Goal: Transaction & Acquisition: Purchase product/service

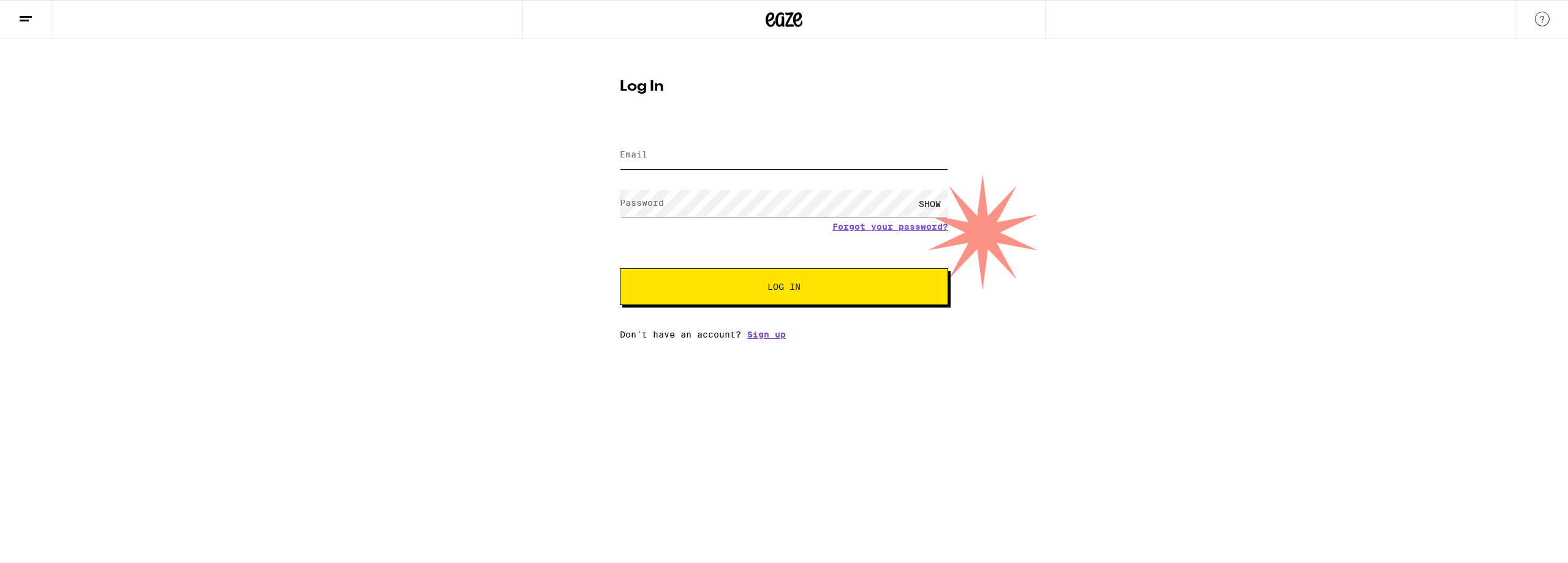
type input "[EMAIL_ADDRESS][DOMAIN_NAME]"
click at [844, 310] on div "Email Email [EMAIL_ADDRESS][DOMAIN_NAME] Password Password SHOW Forgot your pas…" at bounding box center [784, 232] width 328 height 214
click at [872, 284] on span "Log In" at bounding box center [784, 286] width 229 height 9
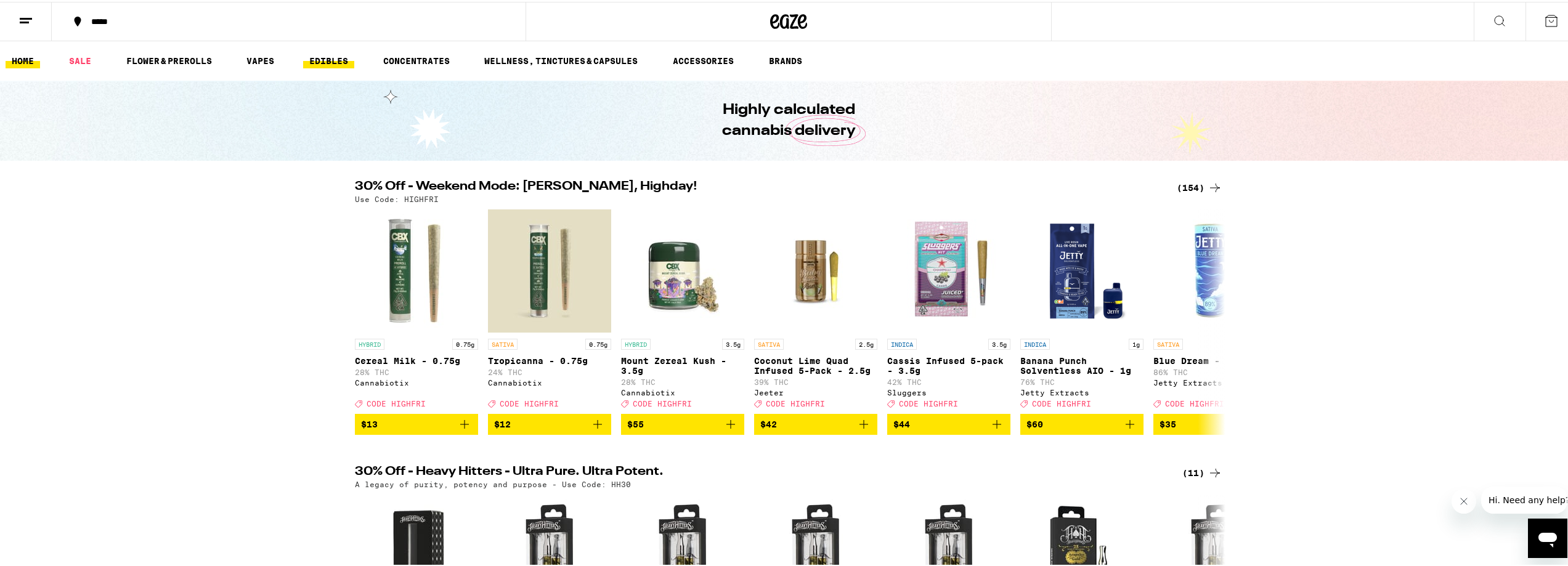
click at [320, 62] on link "EDIBLES" at bounding box center [328, 59] width 51 height 15
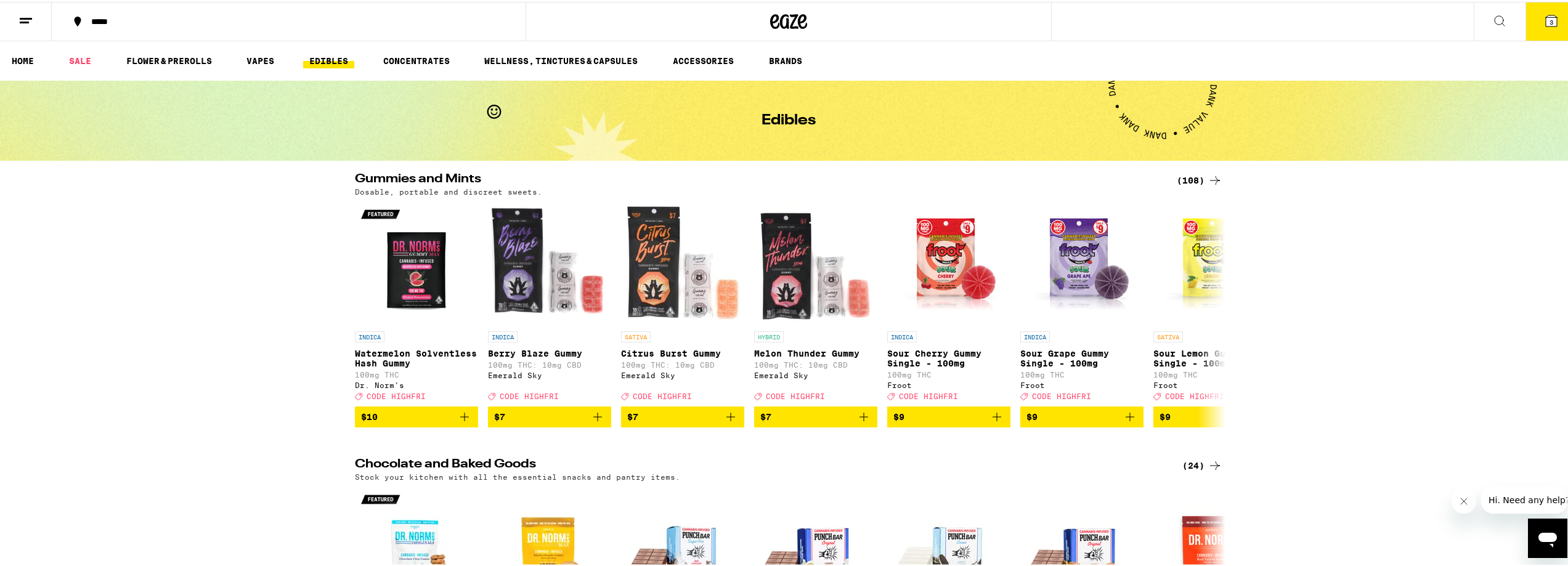
click at [1538, 30] on button "3" at bounding box center [1552, 20] width 52 height 38
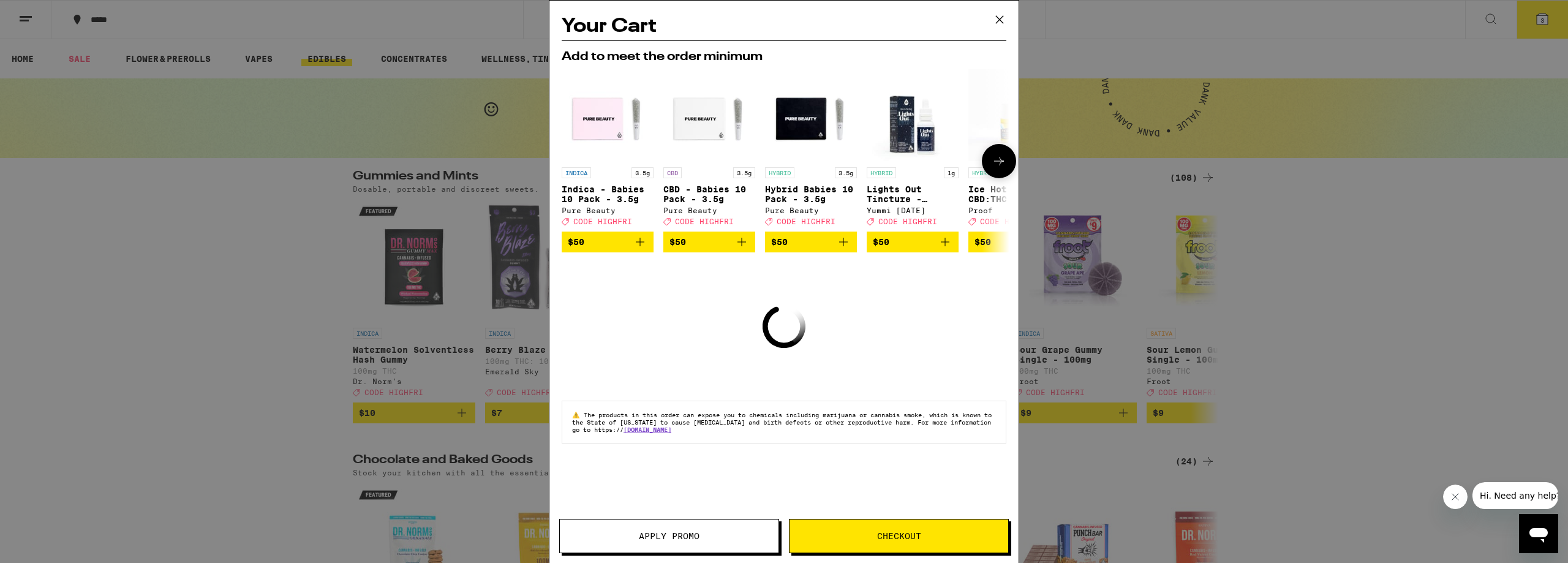
click at [995, 168] on icon at bounding box center [999, 161] width 15 height 15
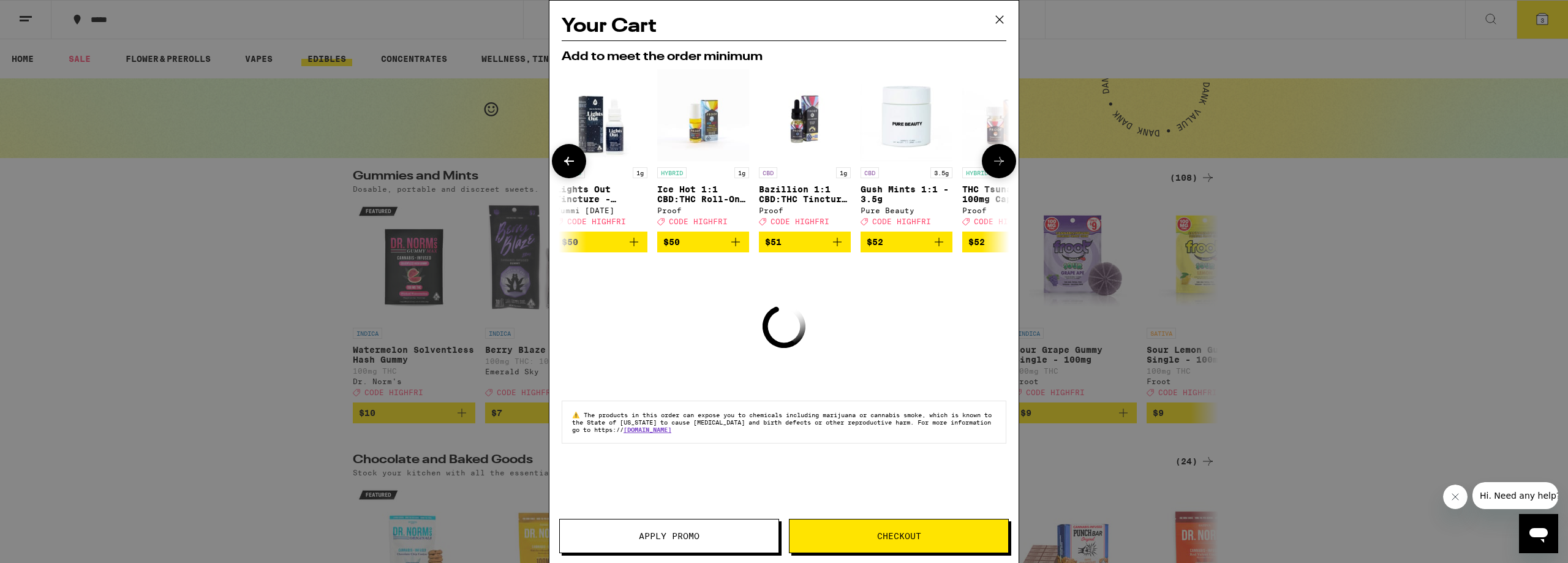
click at [996, 166] on icon at bounding box center [999, 161] width 15 height 15
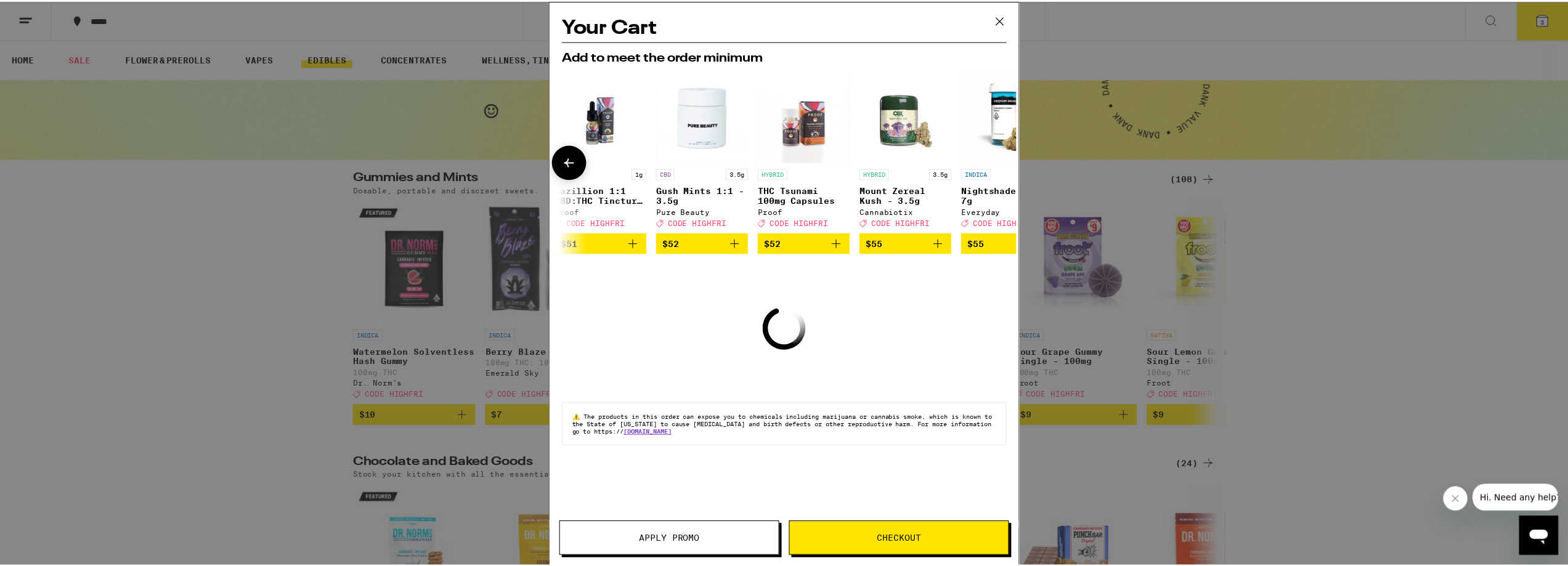
scroll to position [0, 576]
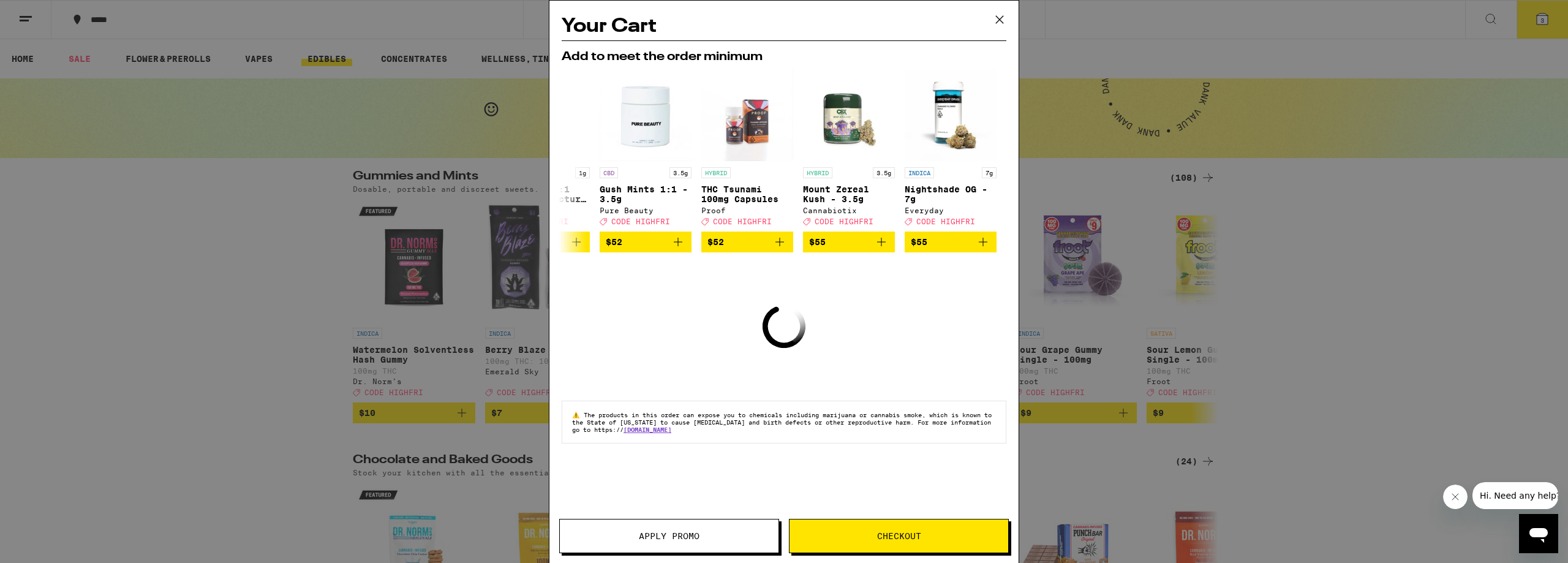
click at [1000, 18] on icon at bounding box center [1000, 19] width 19 height 19
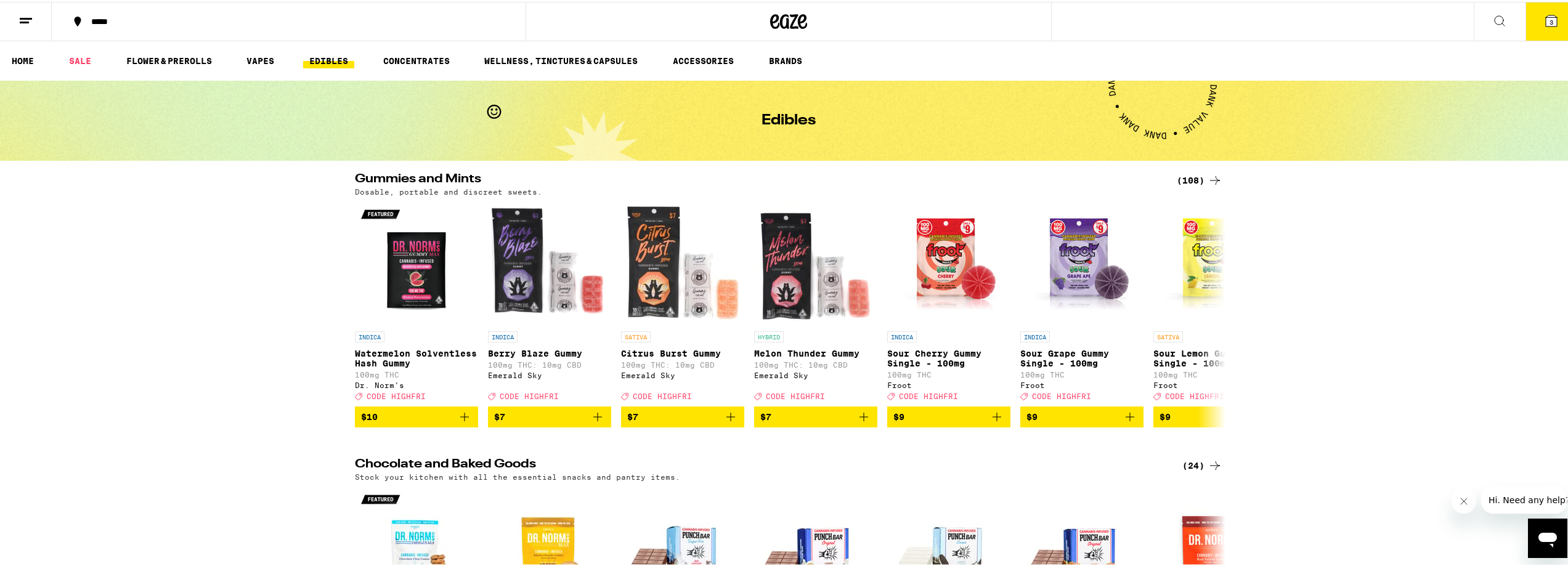
click at [1195, 184] on div "(108)" at bounding box center [1199, 178] width 45 height 15
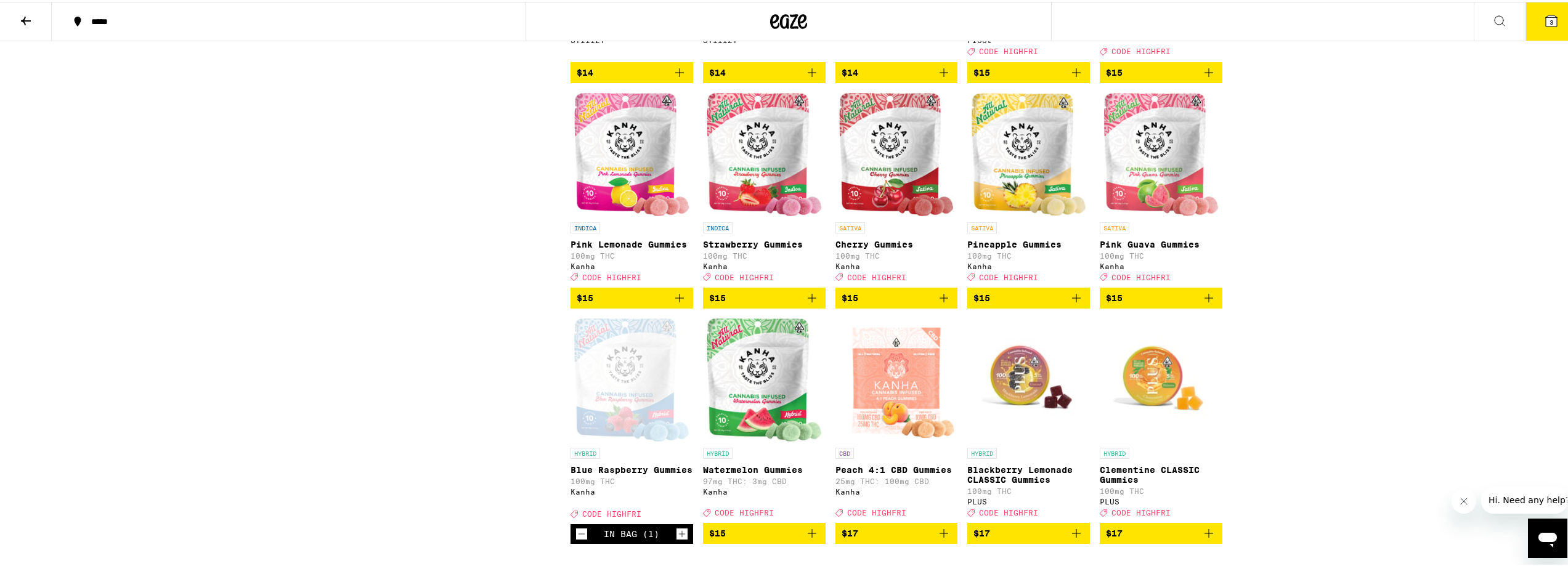
scroll to position [1642, 0]
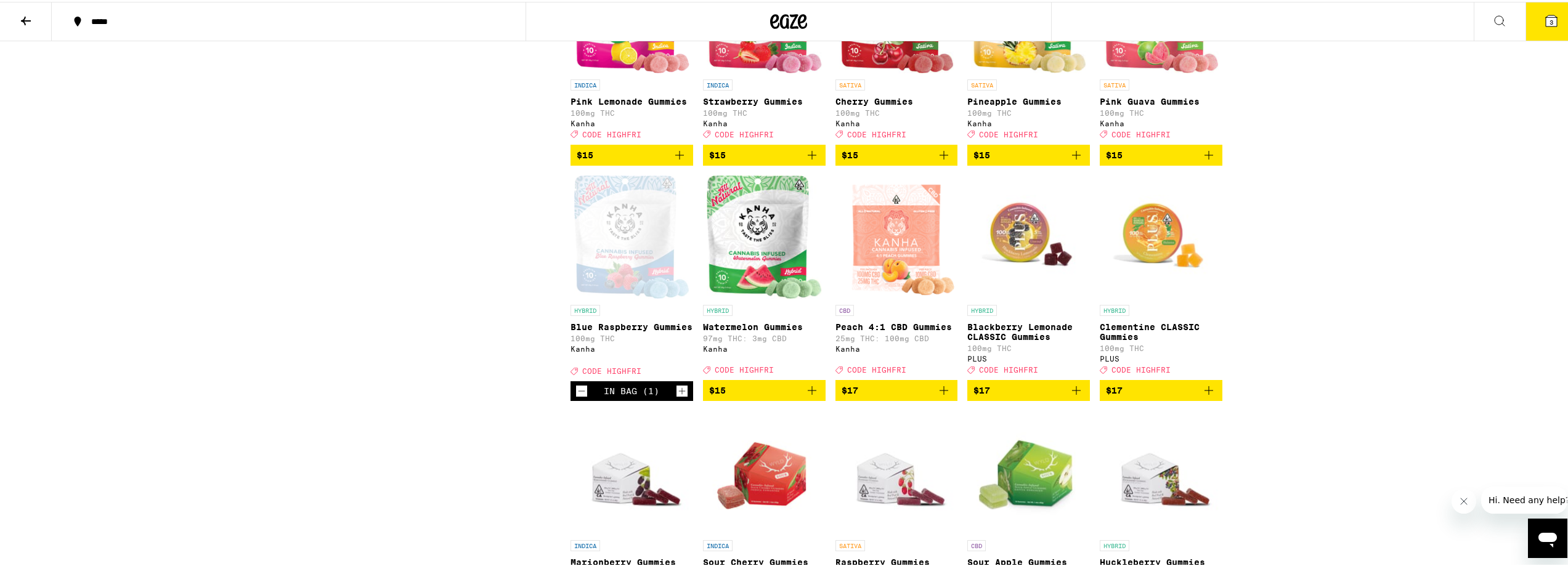
click at [809, 396] on icon "Add to bag" at bounding box center [812, 388] width 15 height 15
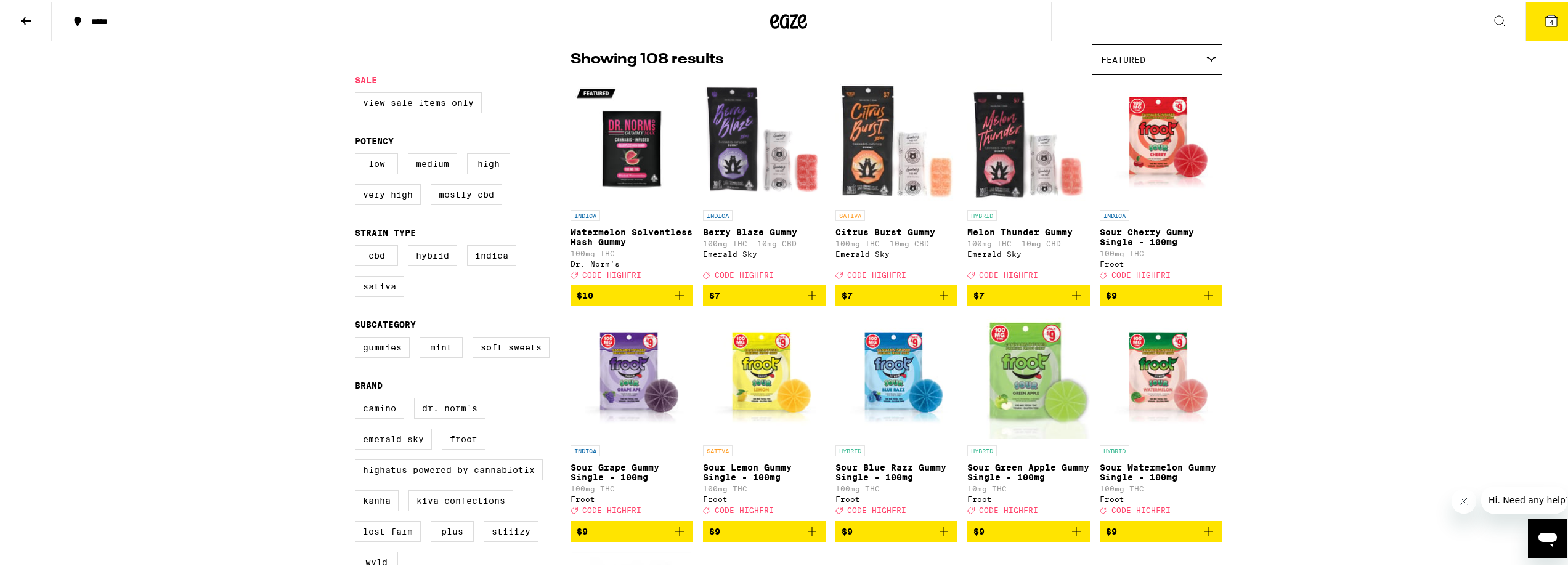
scroll to position [0, 0]
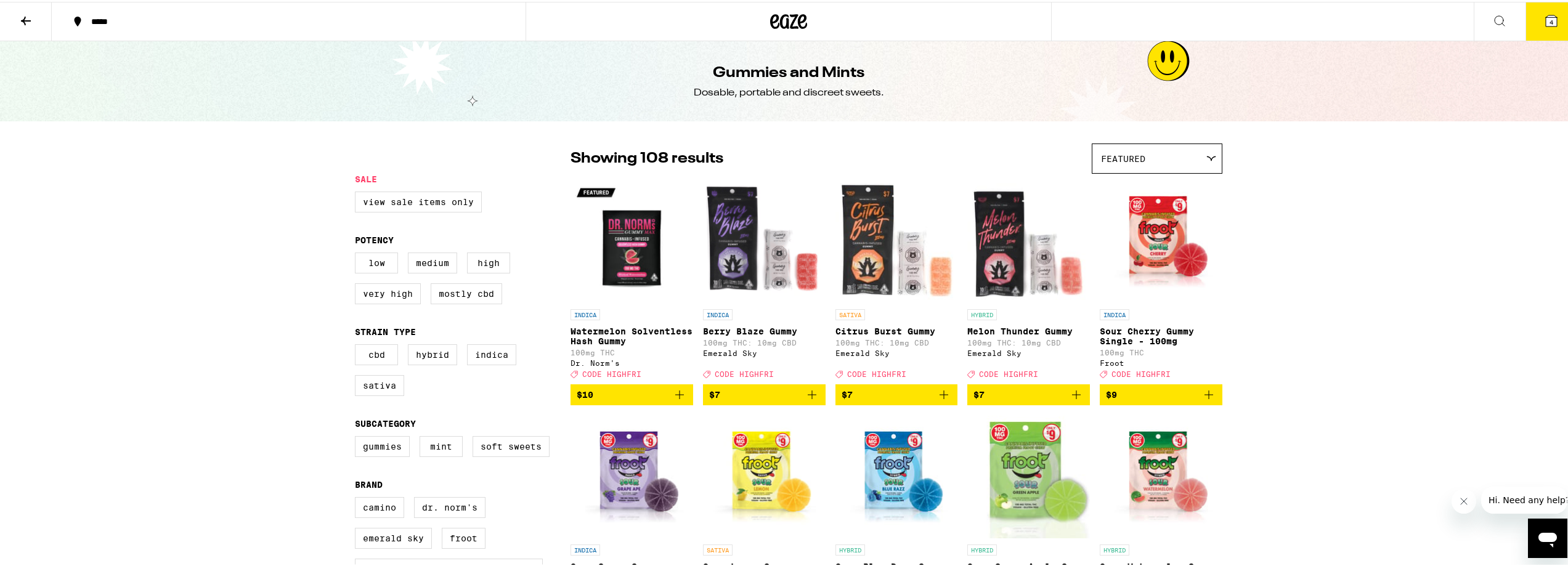
click at [30, 13] on icon at bounding box center [26, 19] width 15 height 15
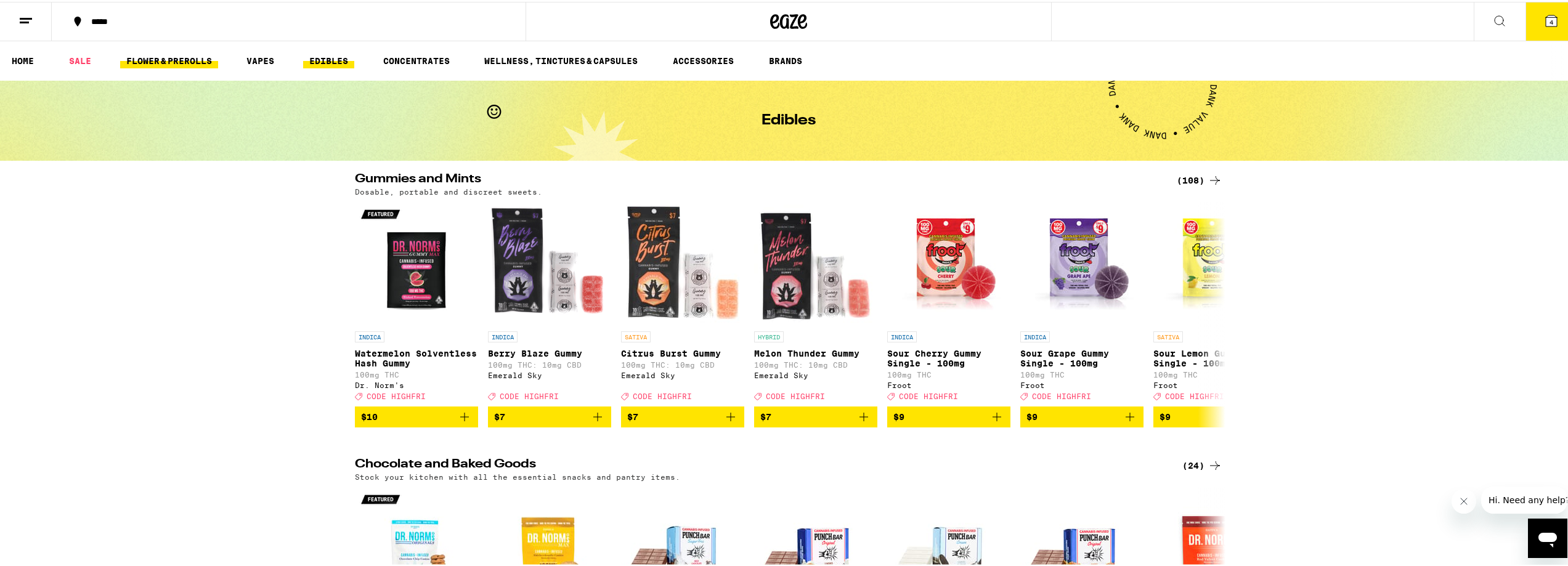
click at [175, 59] on link "FLOWER & PREROLLS" at bounding box center [169, 59] width 98 height 15
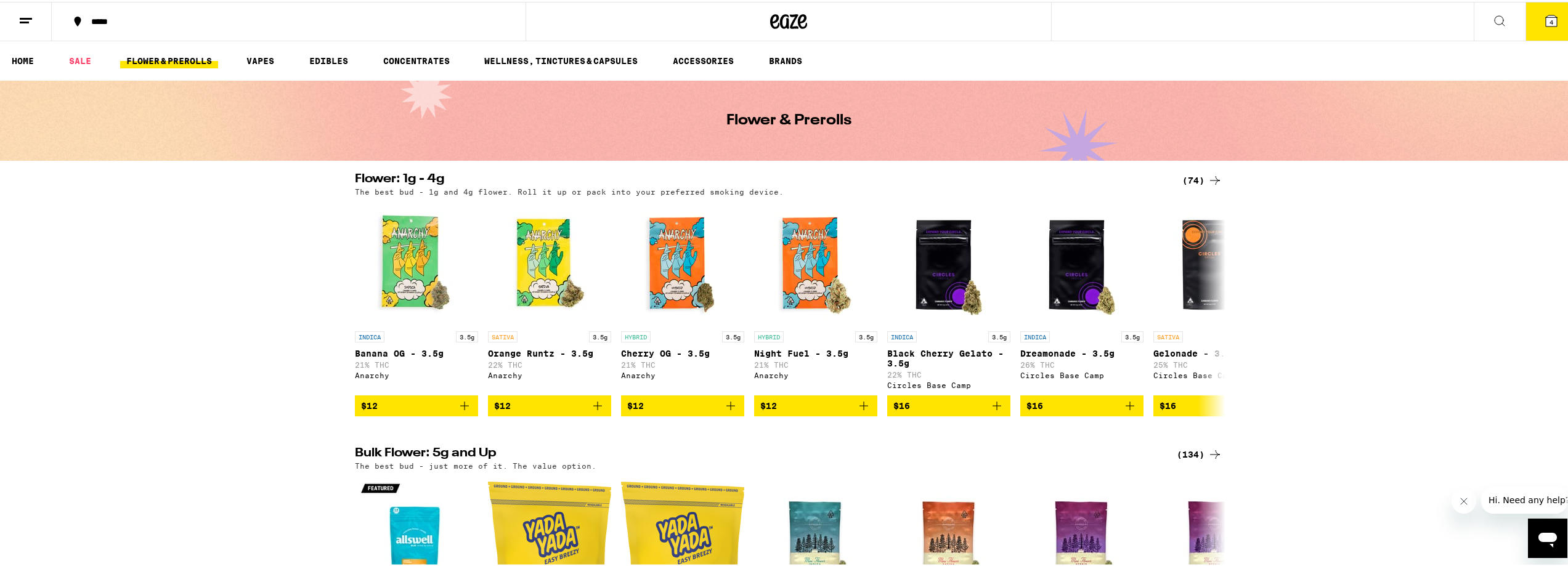
click at [1207, 173] on icon at bounding box center [1214, 178] width 15 height 15
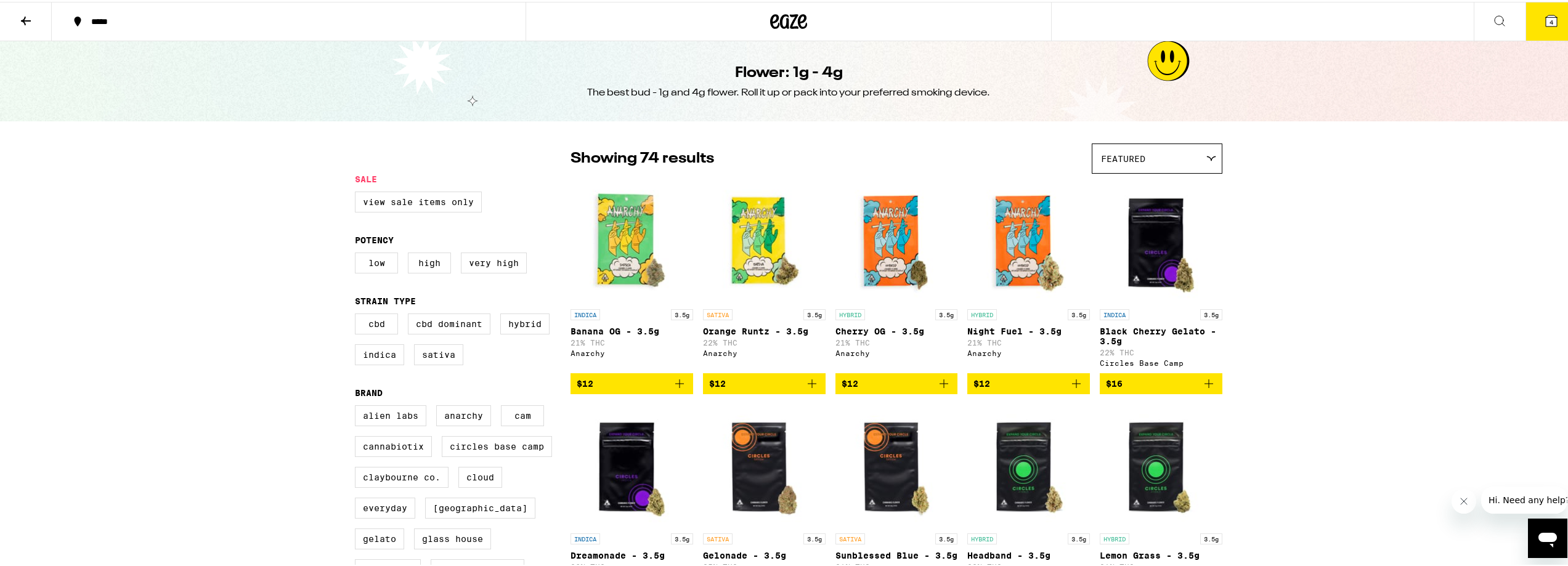
click at [14, 13] on button at bounding box center [26, 20] width 52 height 38
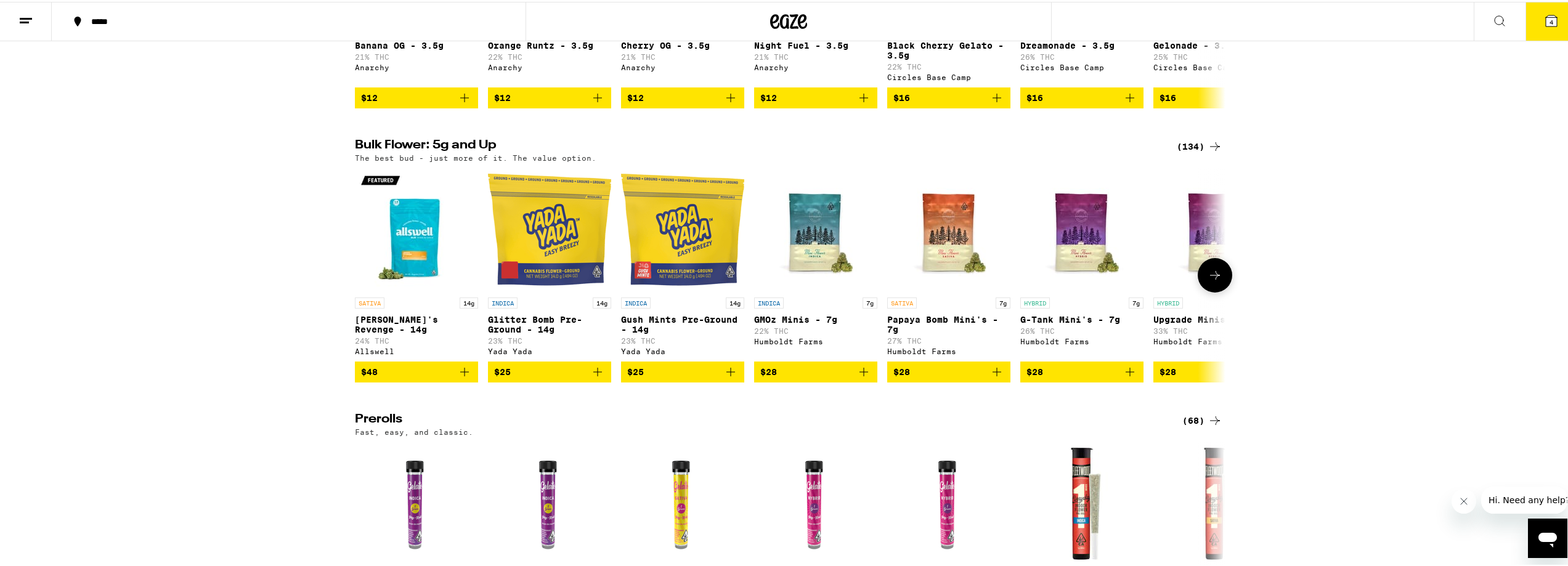
scroll to position [615, 0]
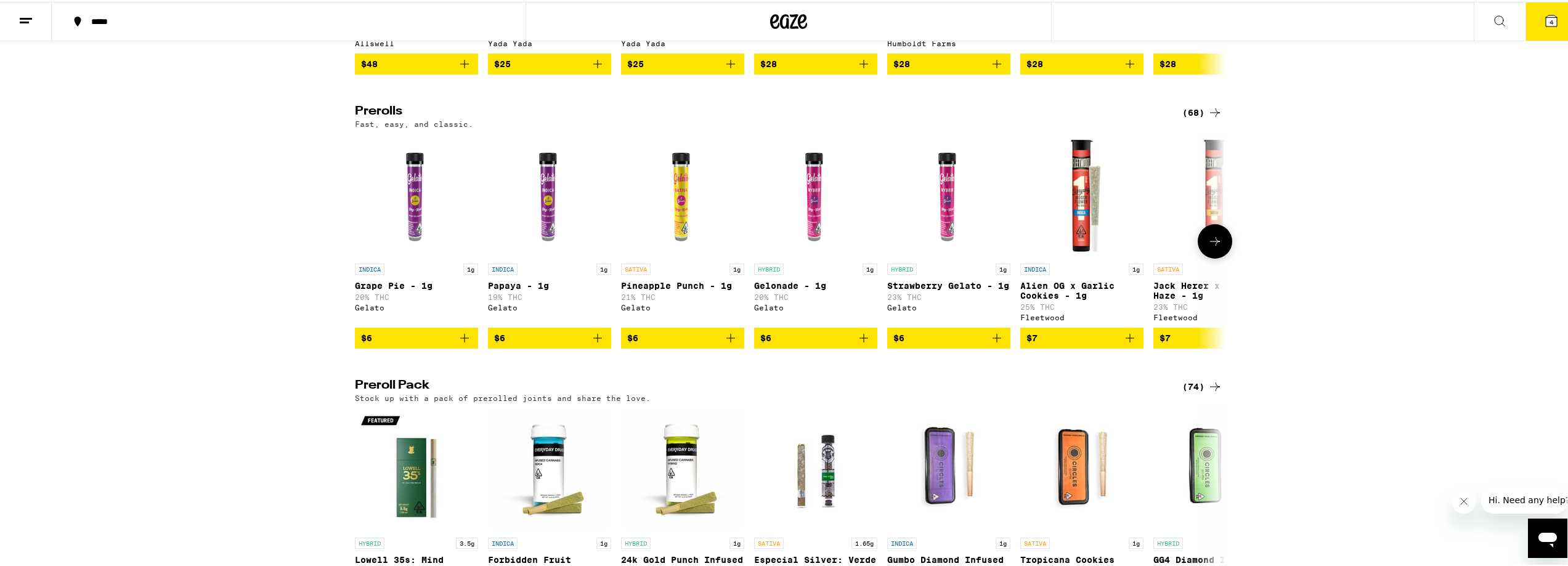
click at [1210, 247] on icon at bounding box center [1214, 239] width 15 height 15
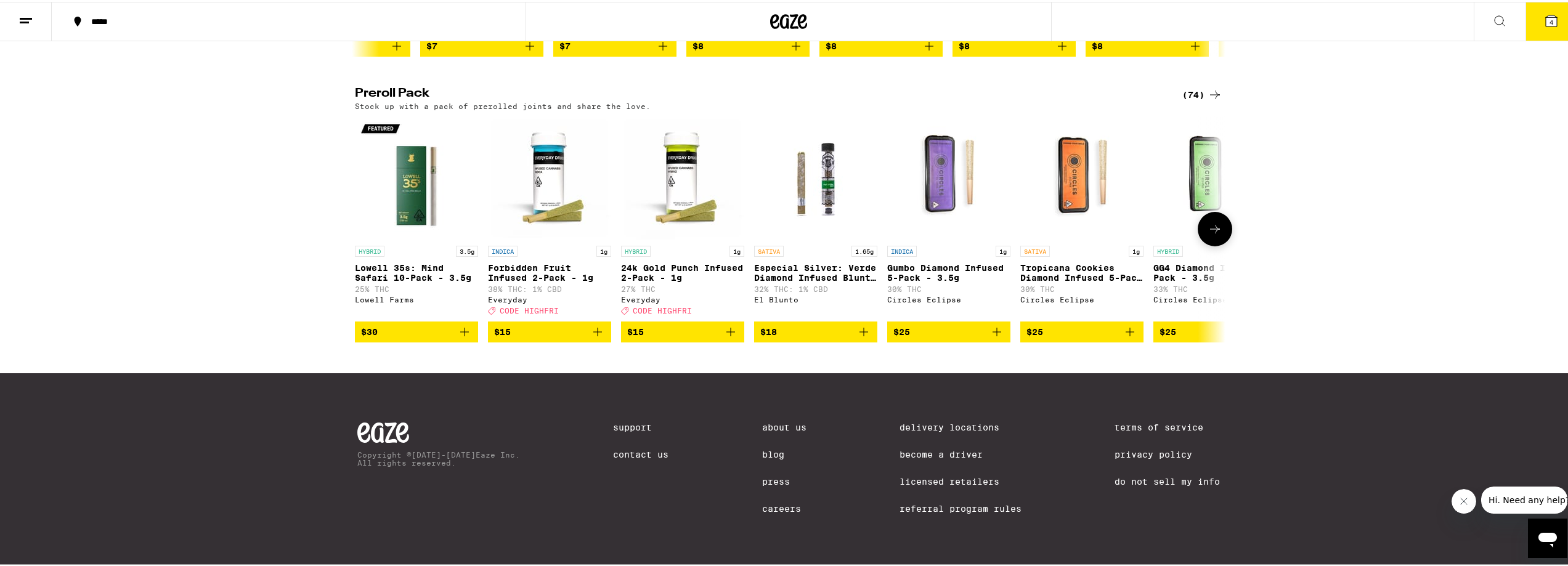
scroll to position [923, 0]
click at [1212, 234] on icon at bounding box center [1214, 227] width 15 height 15
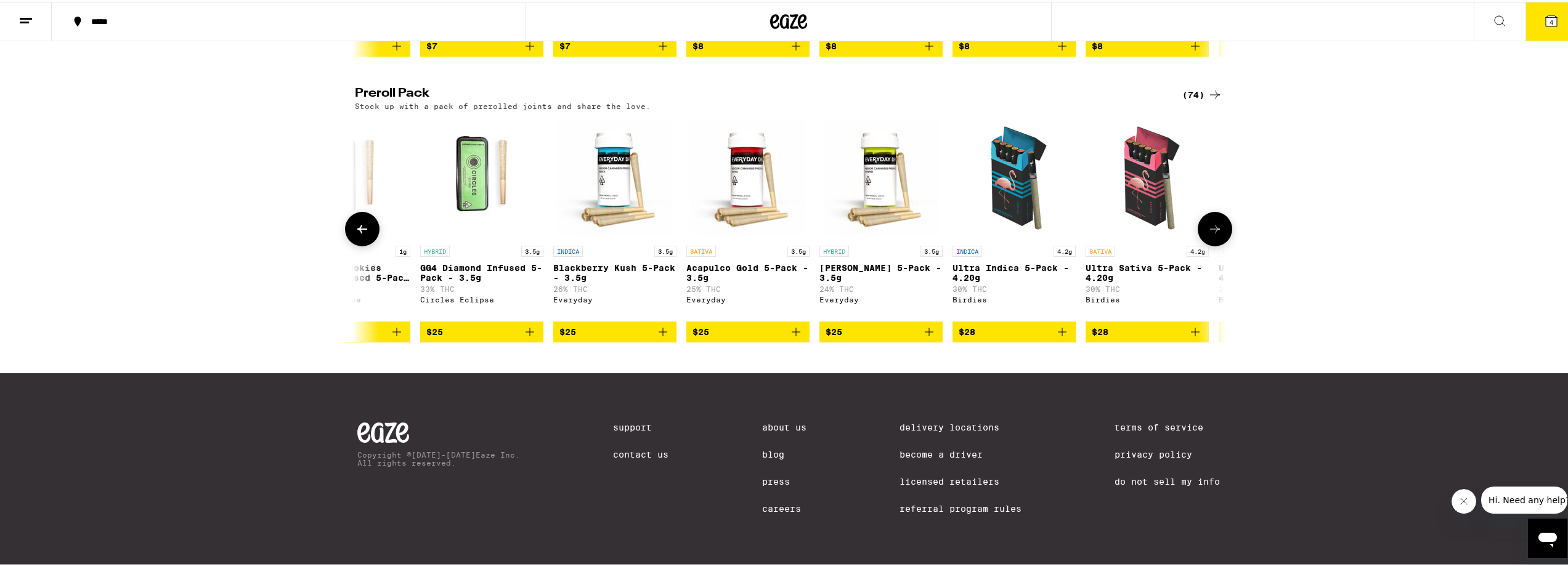
click at [1212, 234] on icon at bounding box center [1214, 227] width 15 height 15
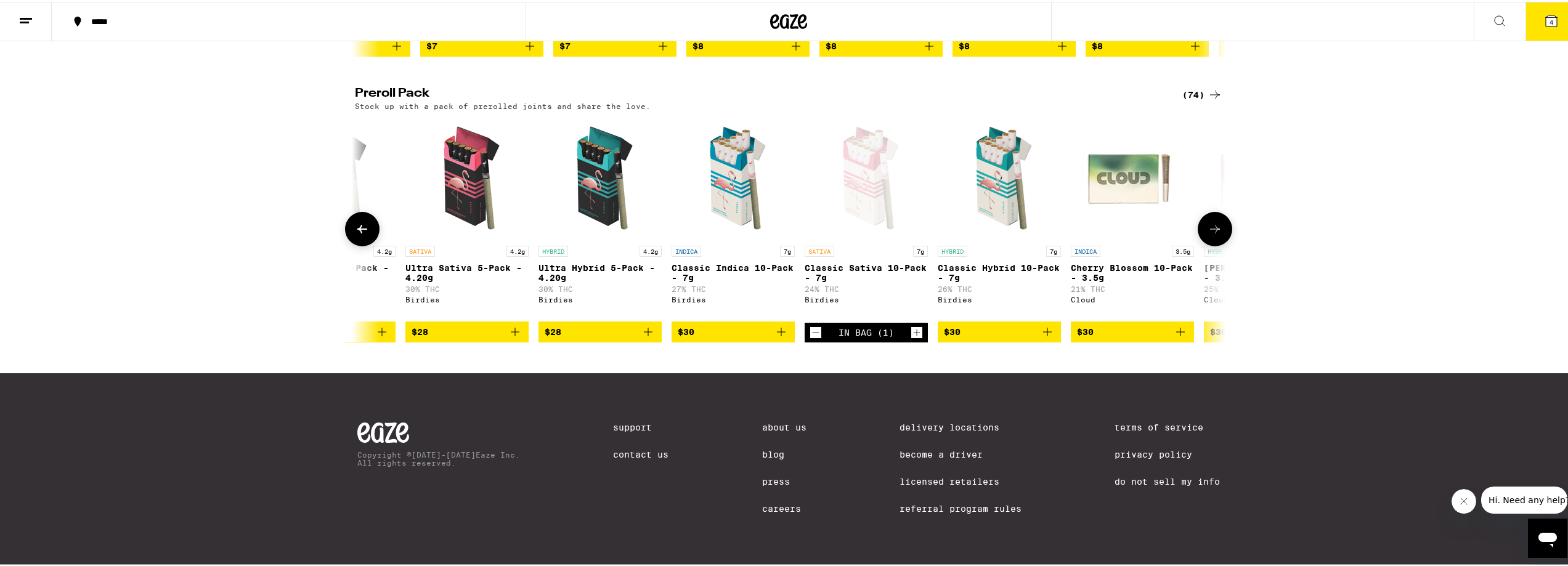
scroll to position [0, 1466]
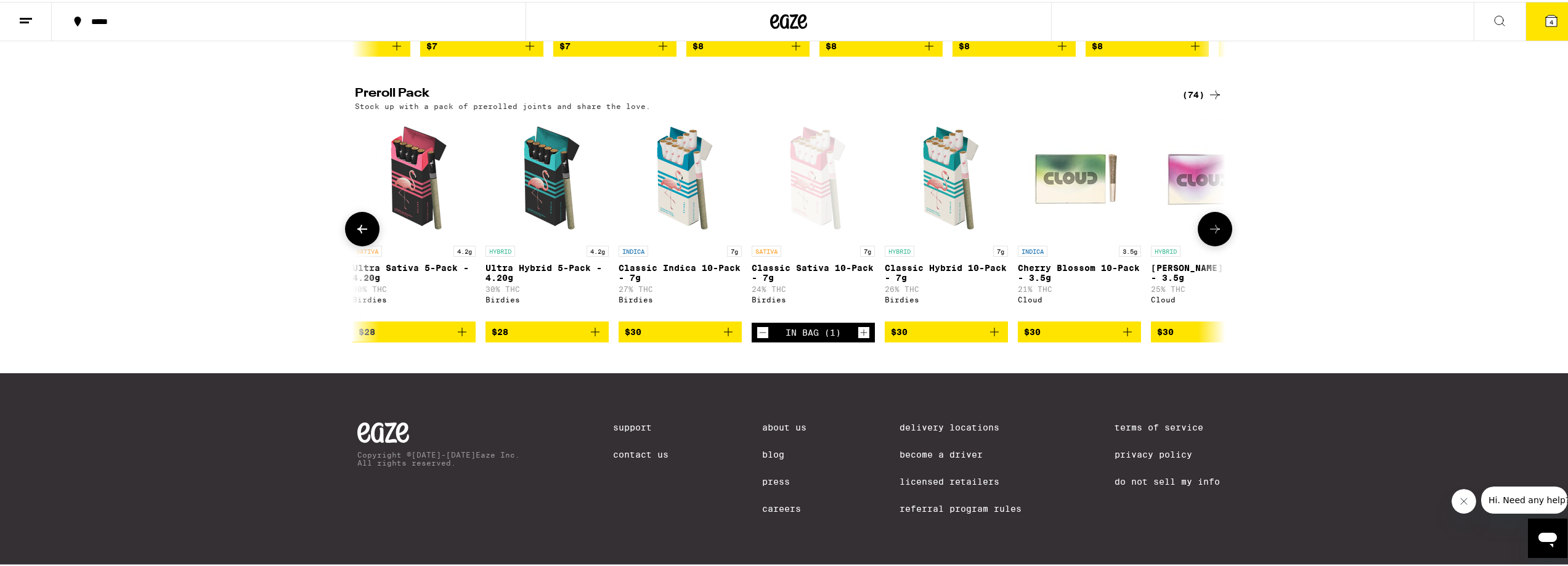
click at [588, 337] on icon "Add to bag" at bounding box center [595, 330] width 15 height 15
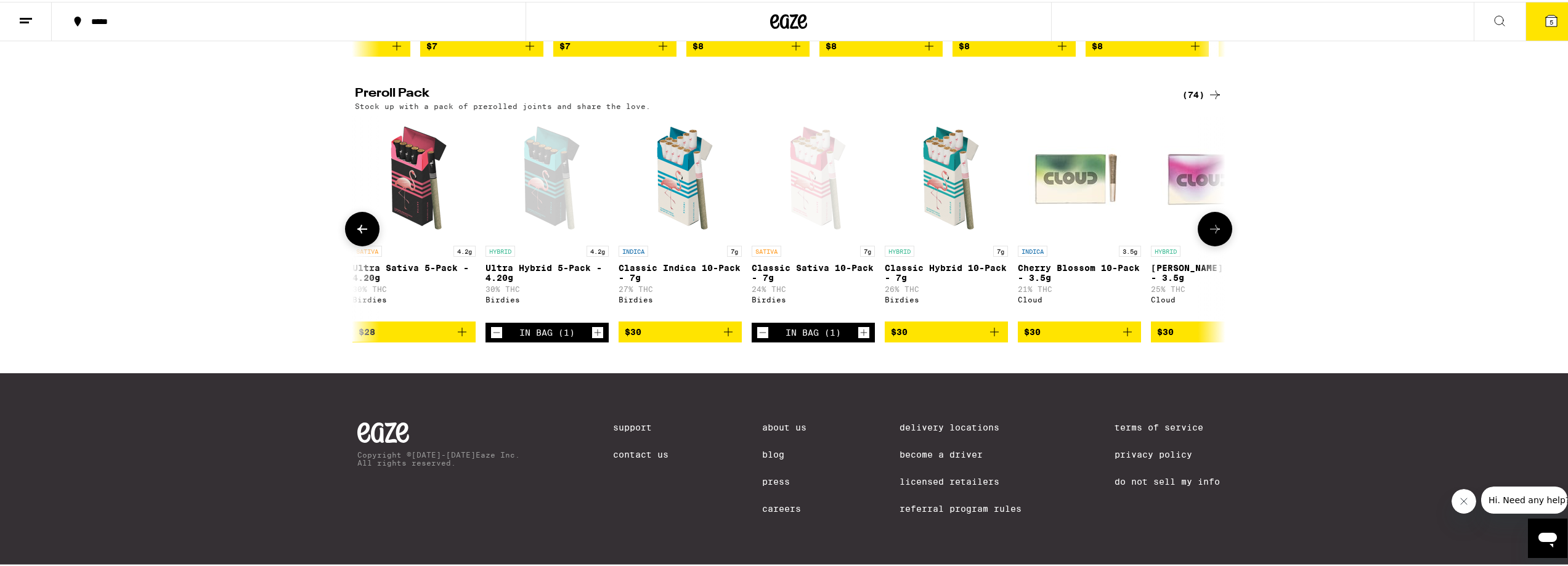
click at [366, 245] on button at bounding box center [362, 227] width 35 height 34
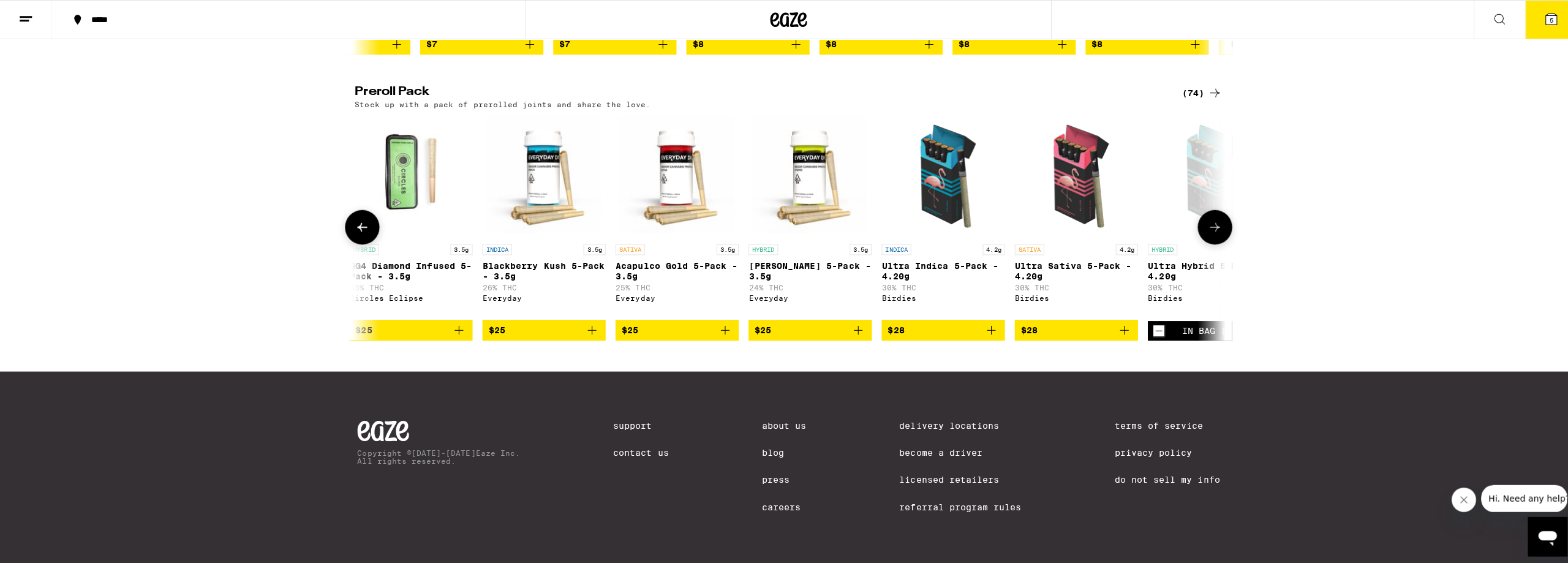
scroll to position [0, 729]
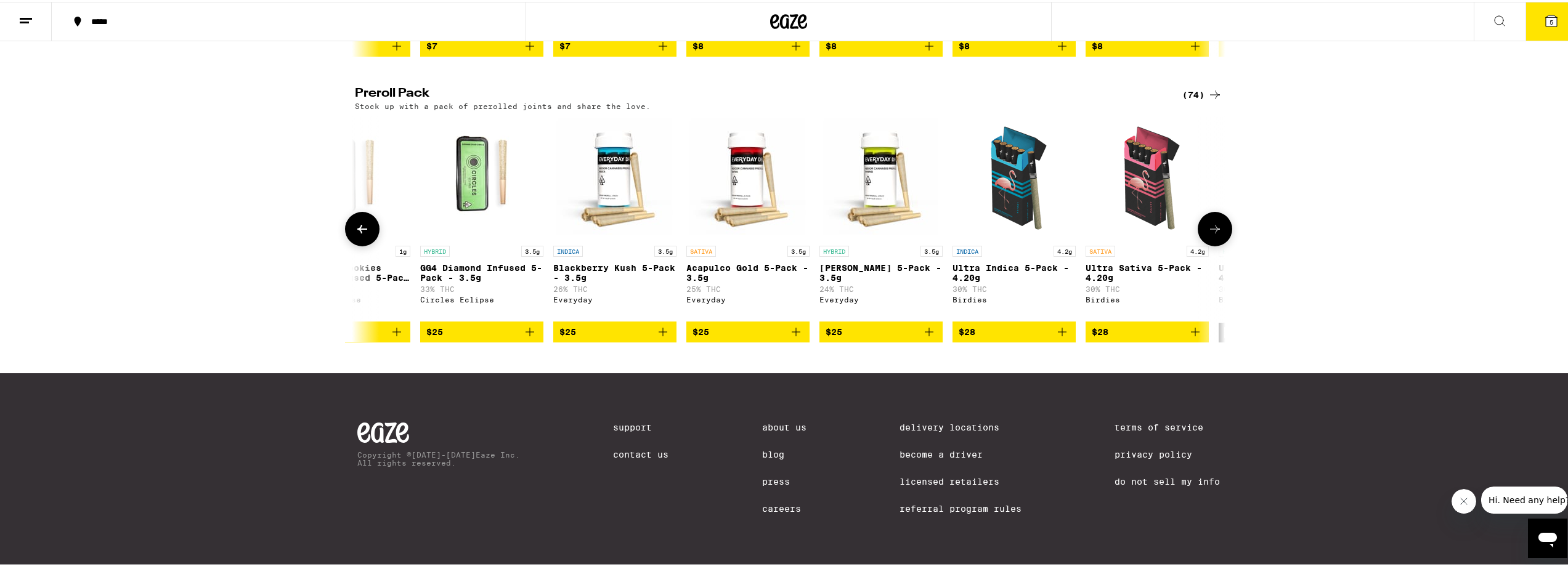
click at [1188, 337] on icon "Add to bag" at bounding box center [1195, 330] width 15 height 15
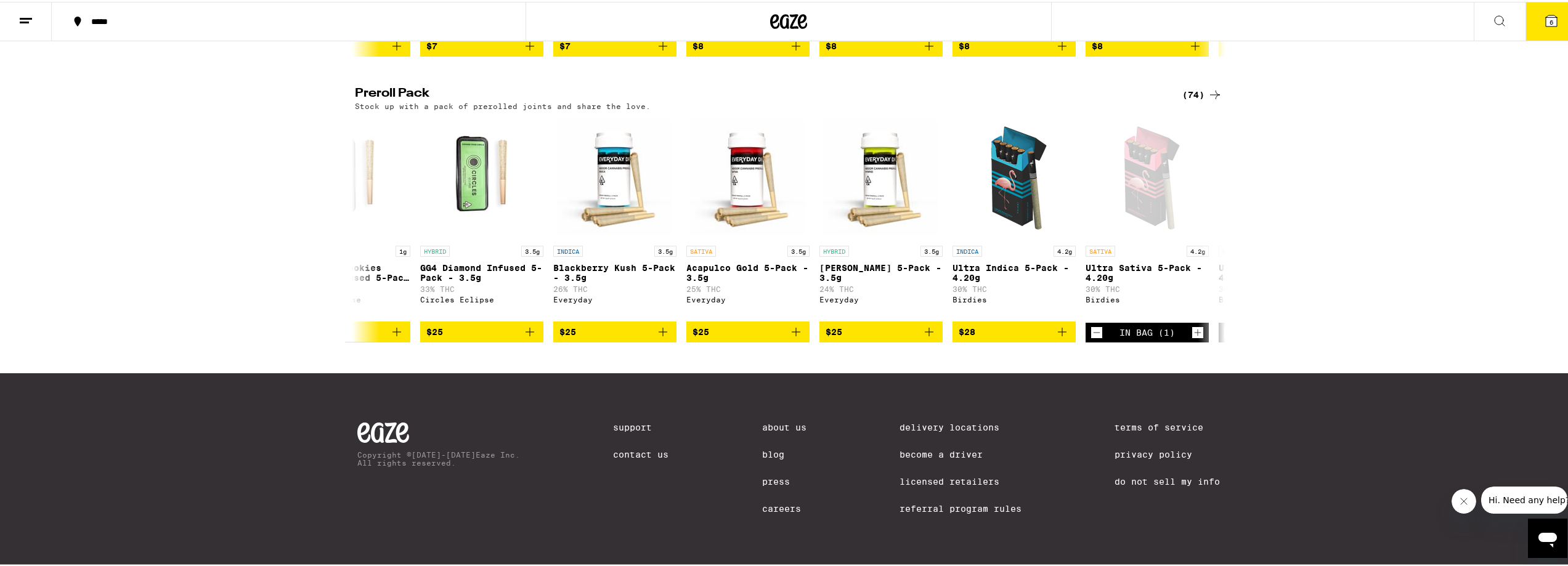
click at [1546, 17] on icon at bounding box center [1552, 19] width 11 height 11
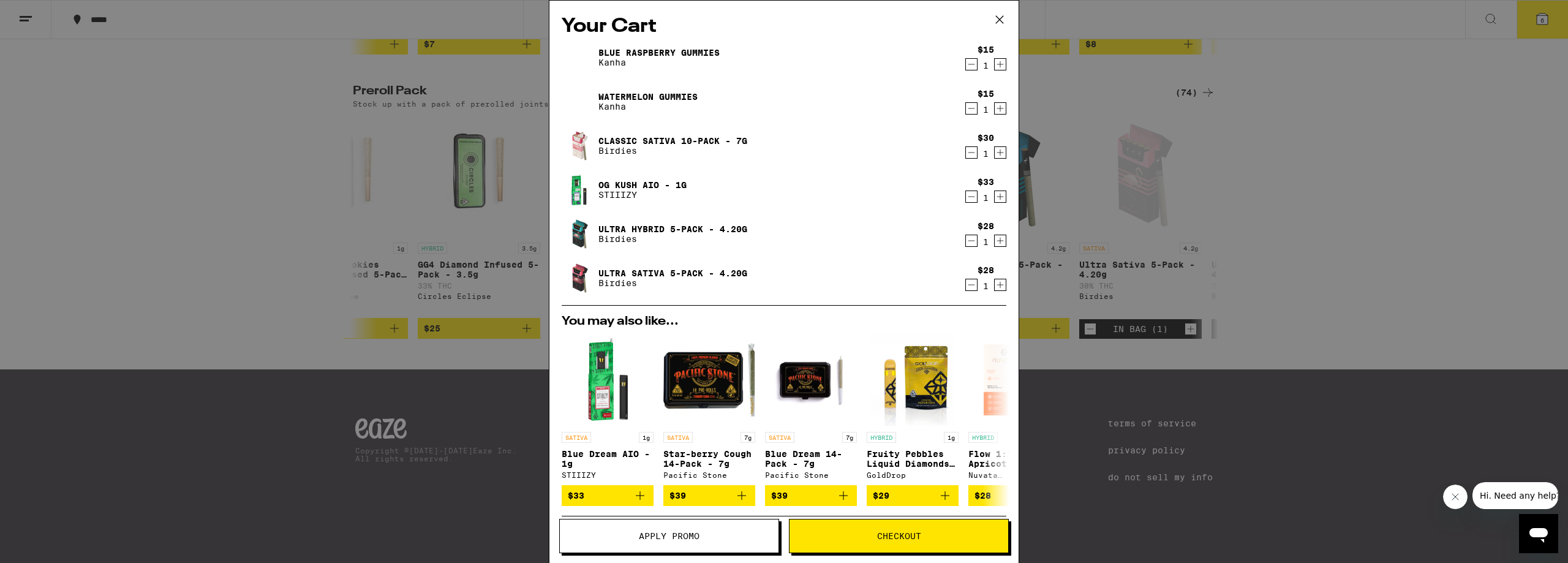
click at [966, 197] on icon "Decrement" at bounding box center [972, 197] width 11 height 15
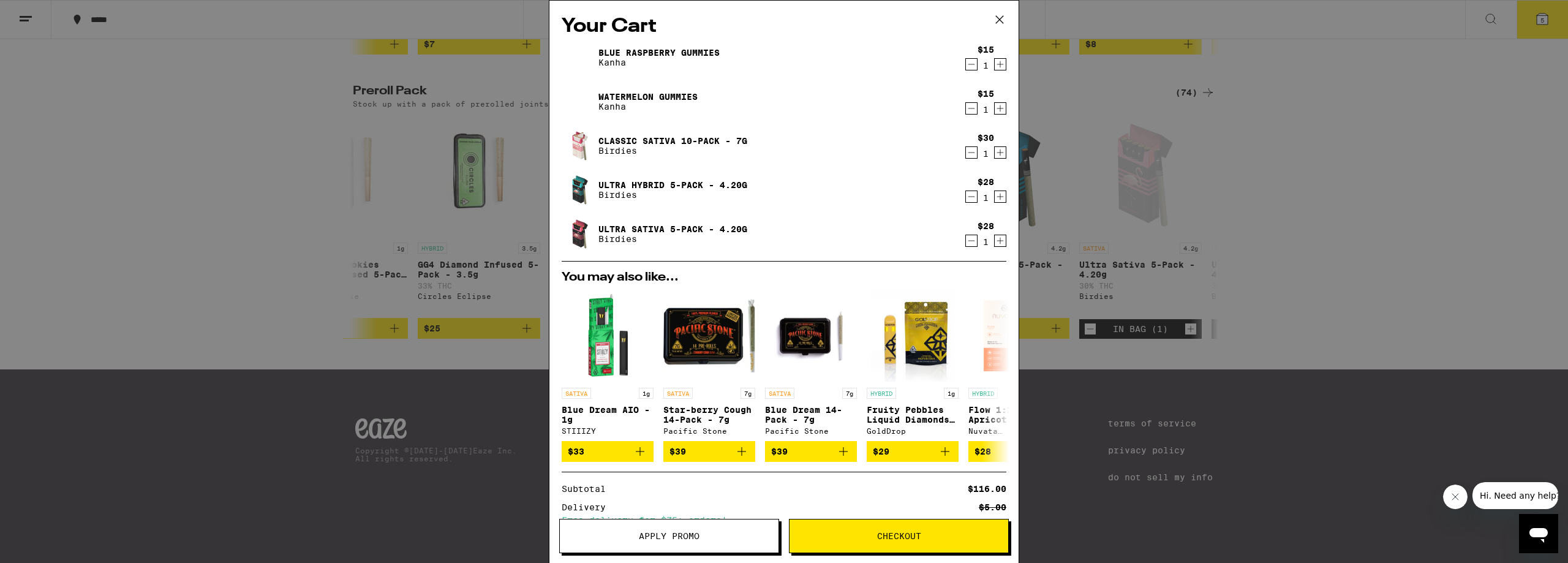
click at [966, 151] on icon "Decrement" at bounding box center [972, 152] width 11 height 15
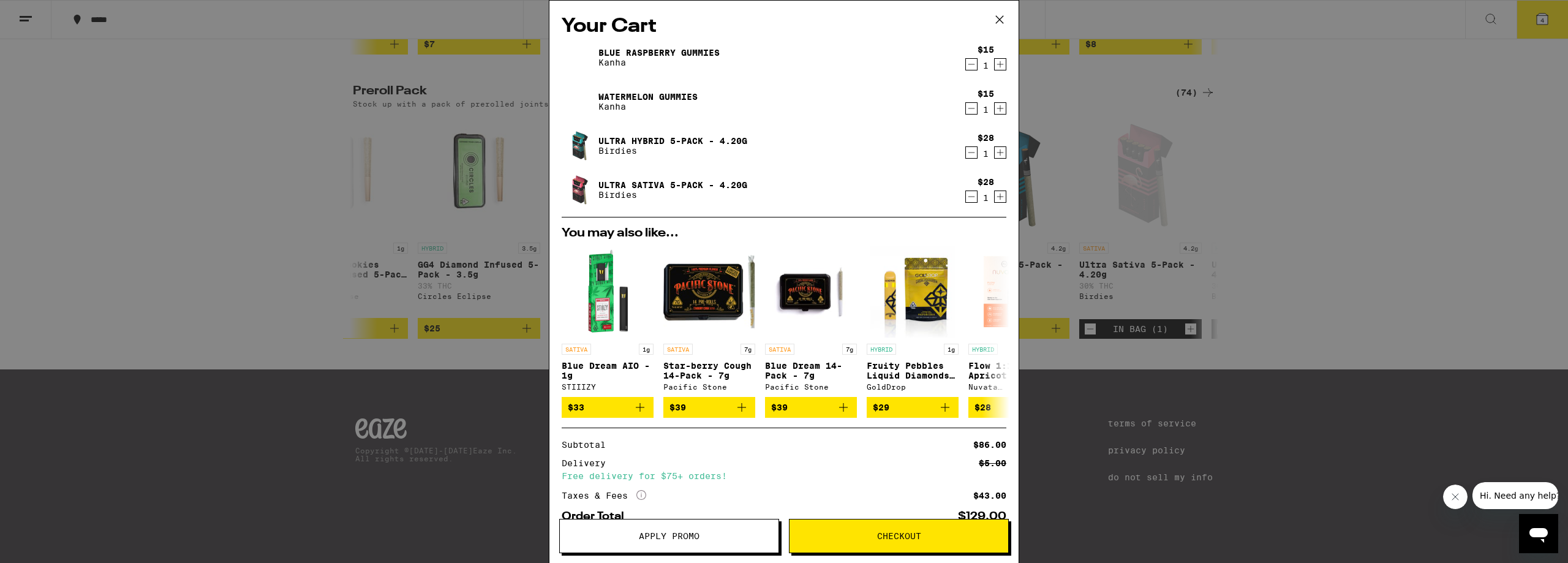
click at [921, 528] on button "Checkout" at bounding box center [899, 536] width 220 height 34
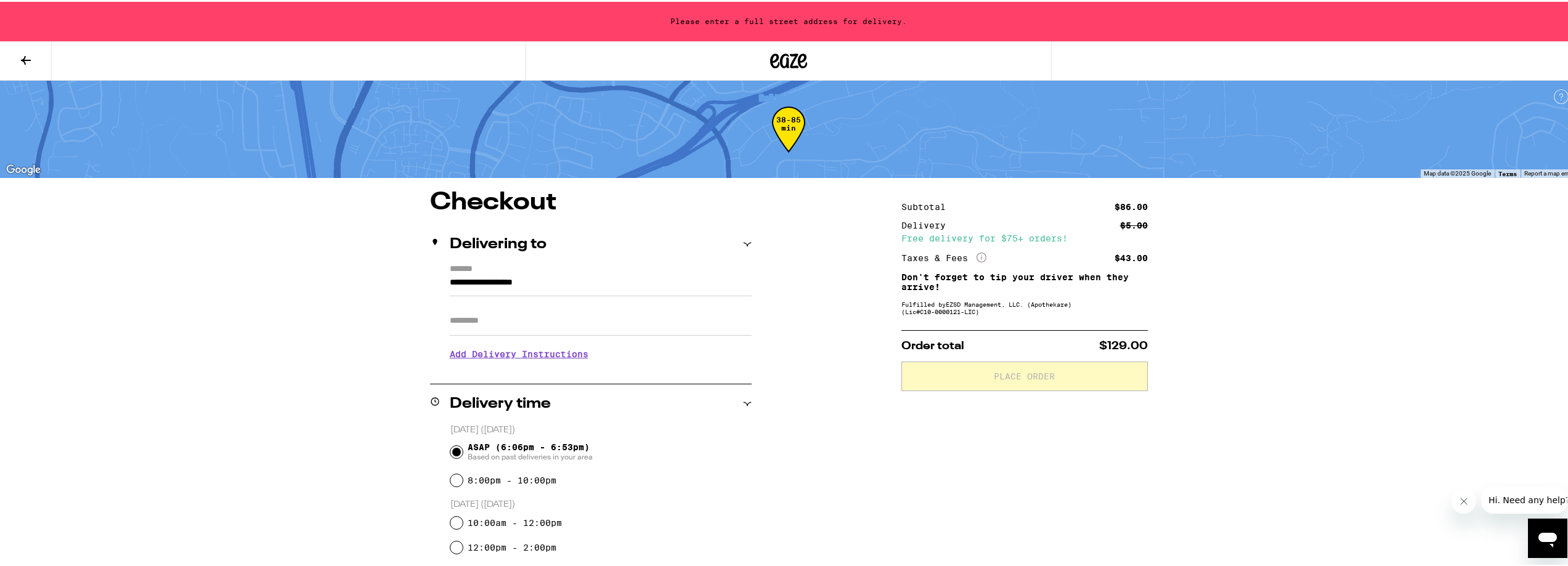
click at [636, 325] on input "Apt/Suite" at bounding box center [600, 319] width 302 height 30
type input "***"
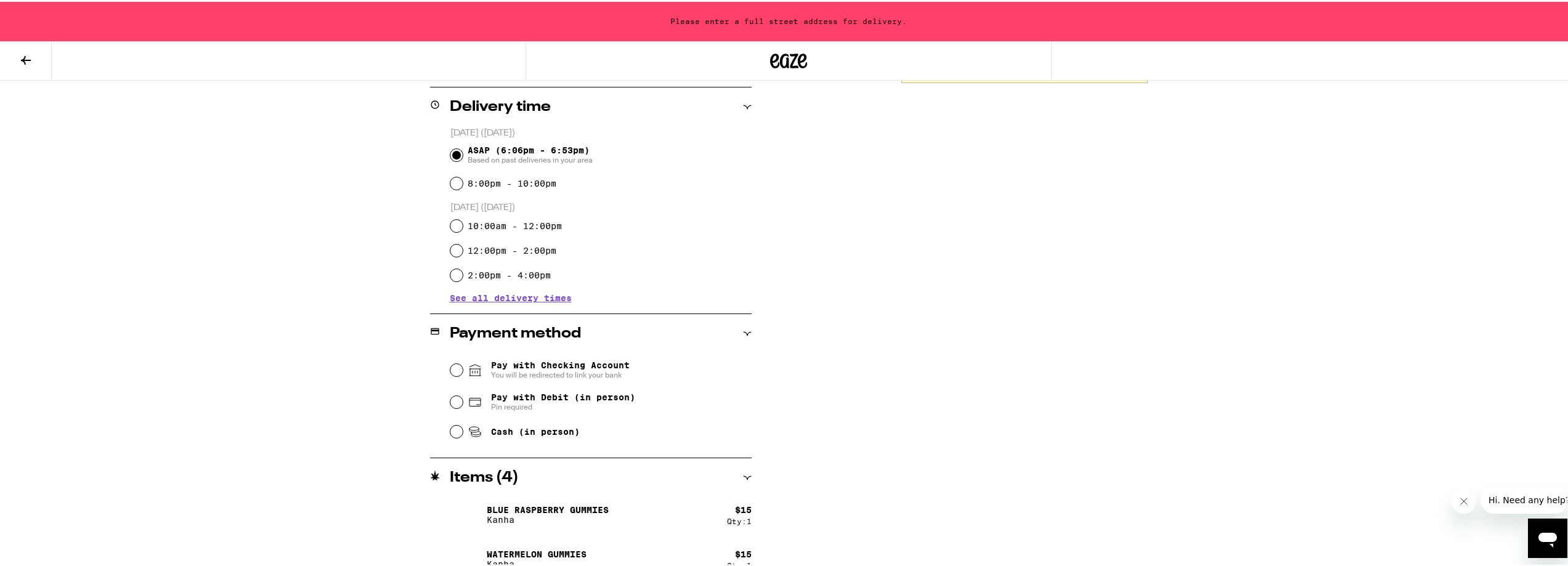
scroll to position [415, 0]
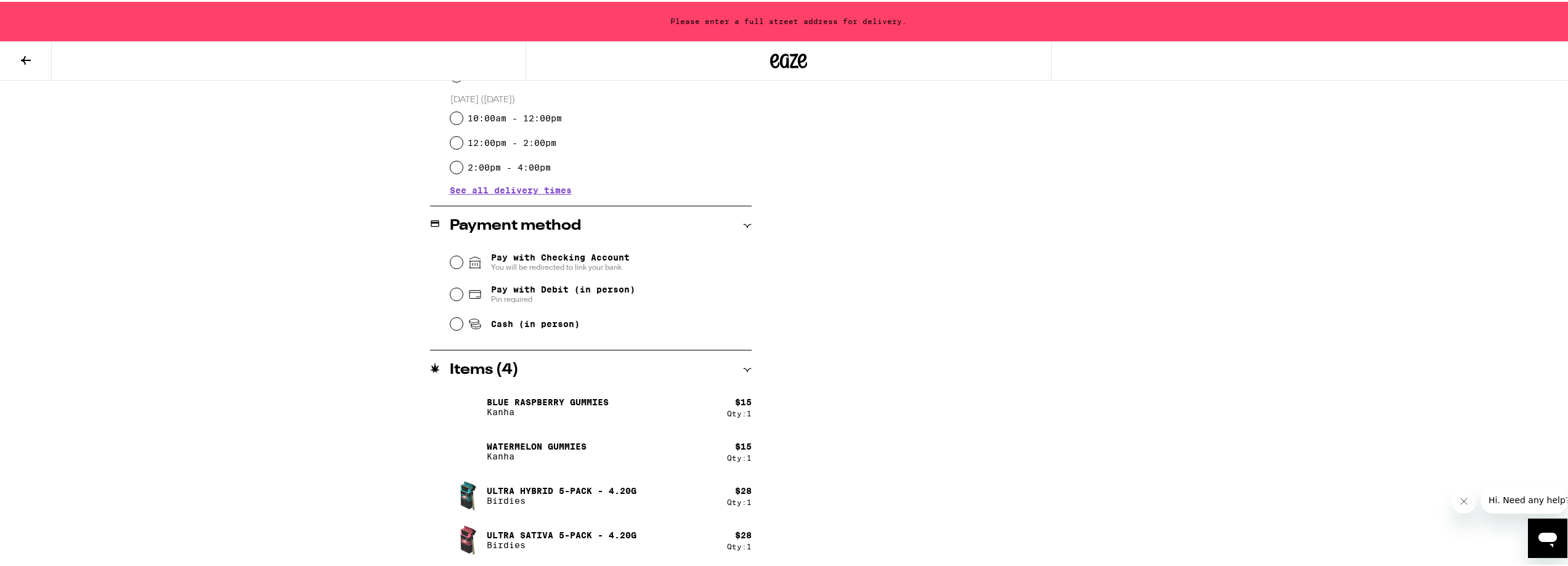
click at [549, 276] on div "Pay with Checking Account You will be redirected to link your bank" at bounding box center [601, 260] width 301 height 32
click at [551, 292] on span "Pay with Debit (in person)" at bounding box center [563, 288] width 144 height 10
click at [463, 292] on input "Pay with Debit (in person) Pin required" at bounding box center [457, 292] width 13 height 13
radio input "true"
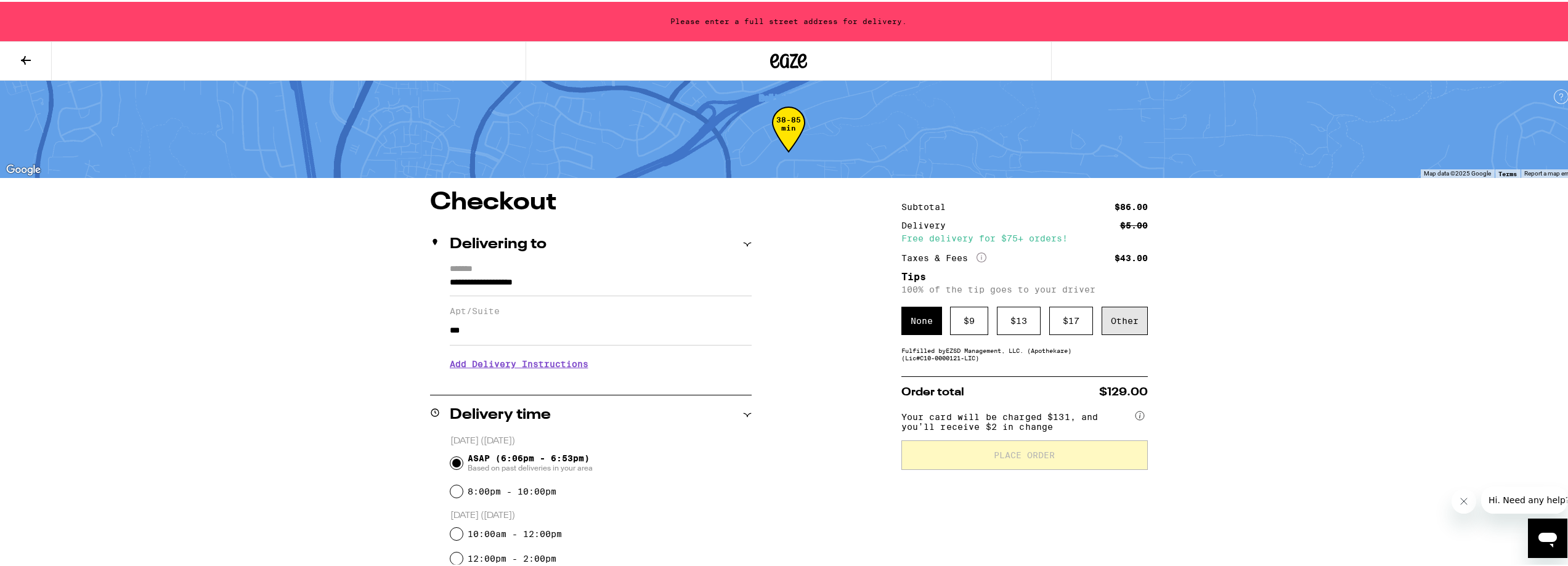
click at [1136, 327] on div "Other" at bounding box center [1124, 319] width 46 height 28
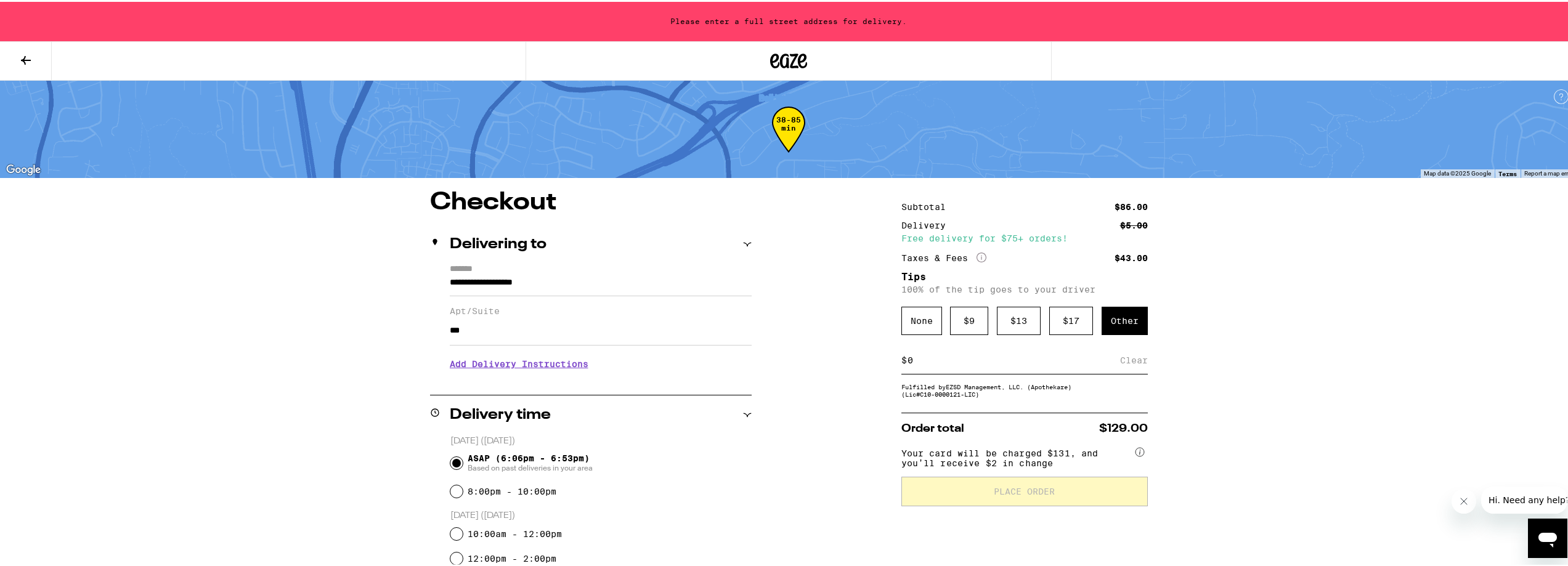
click at [1042, 363] on input at bounding box center [1013, 358] width 213 height 11
type input "5"
click at [1134, 358] on div "Save" at bounding box center [1137, 358] width 22 height 27
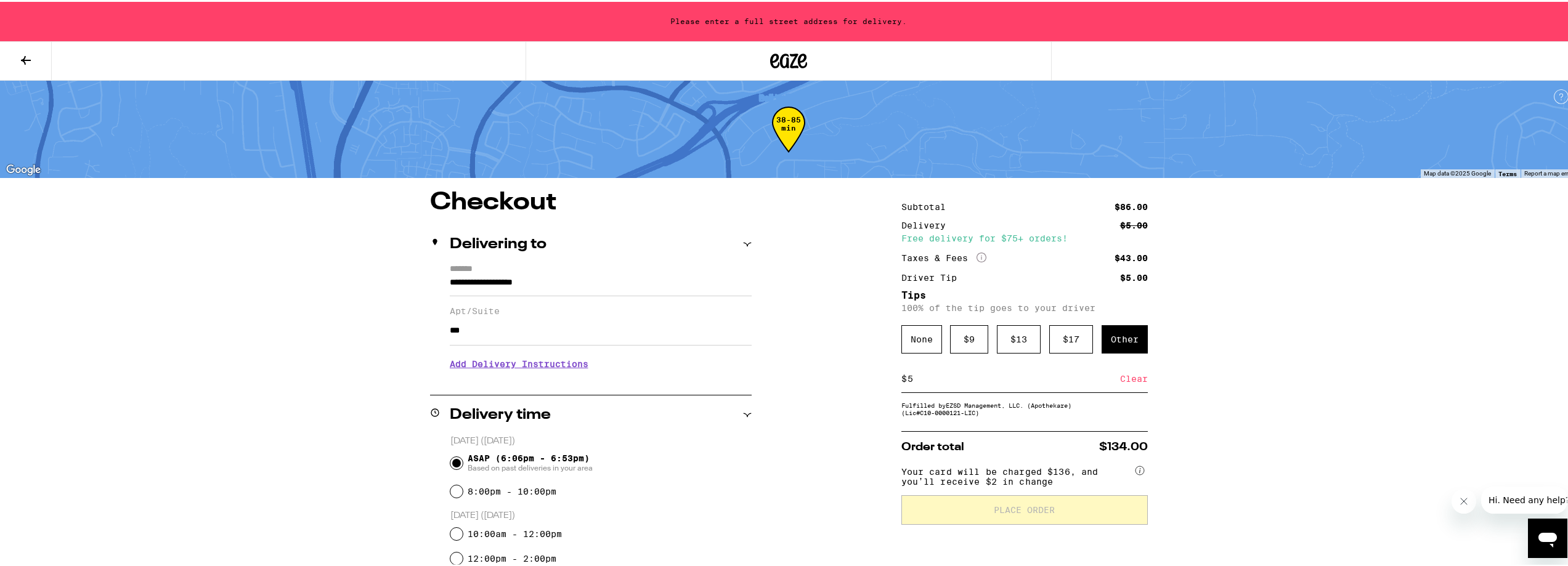
click at [1129, 335] on div "Other" at bounding box center [1124, 337] width 46 height 28
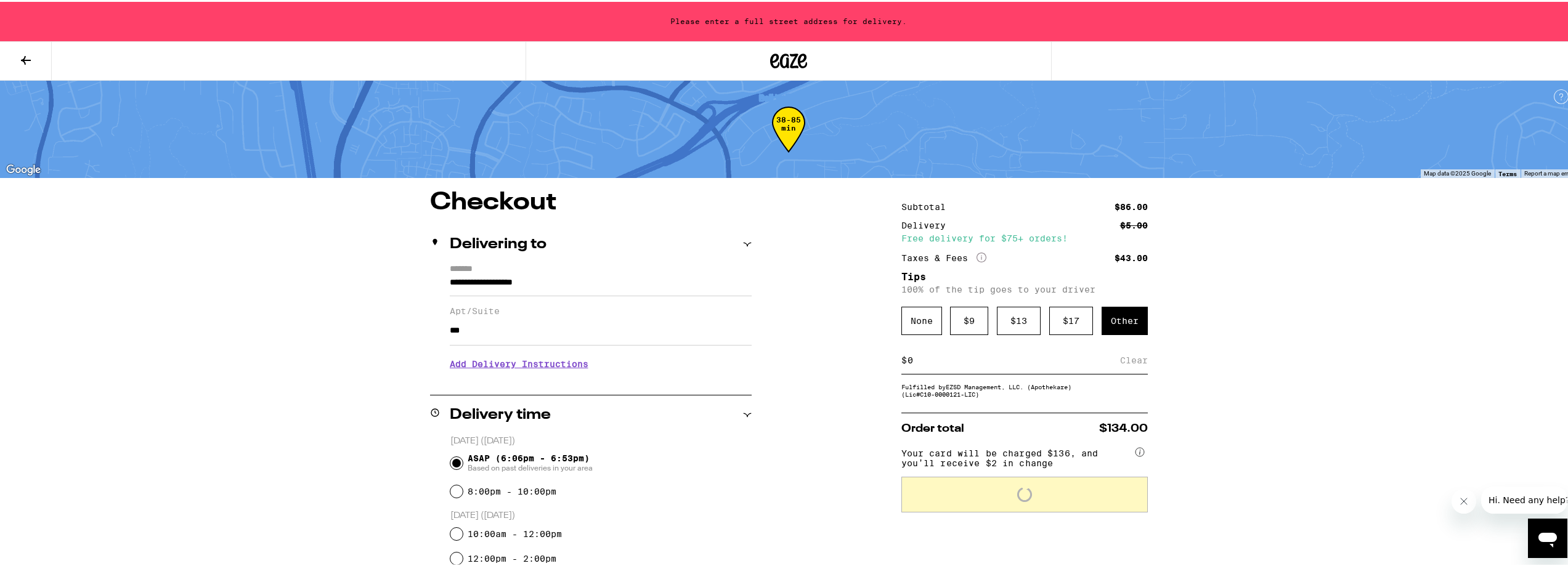
click at [533, 331] on input "***" at bounding box center [600, 329] width 302 height 30
type input "*********"
click at [624, 283] on input "**********" at bounding box center [600, 284] width 302 height 21
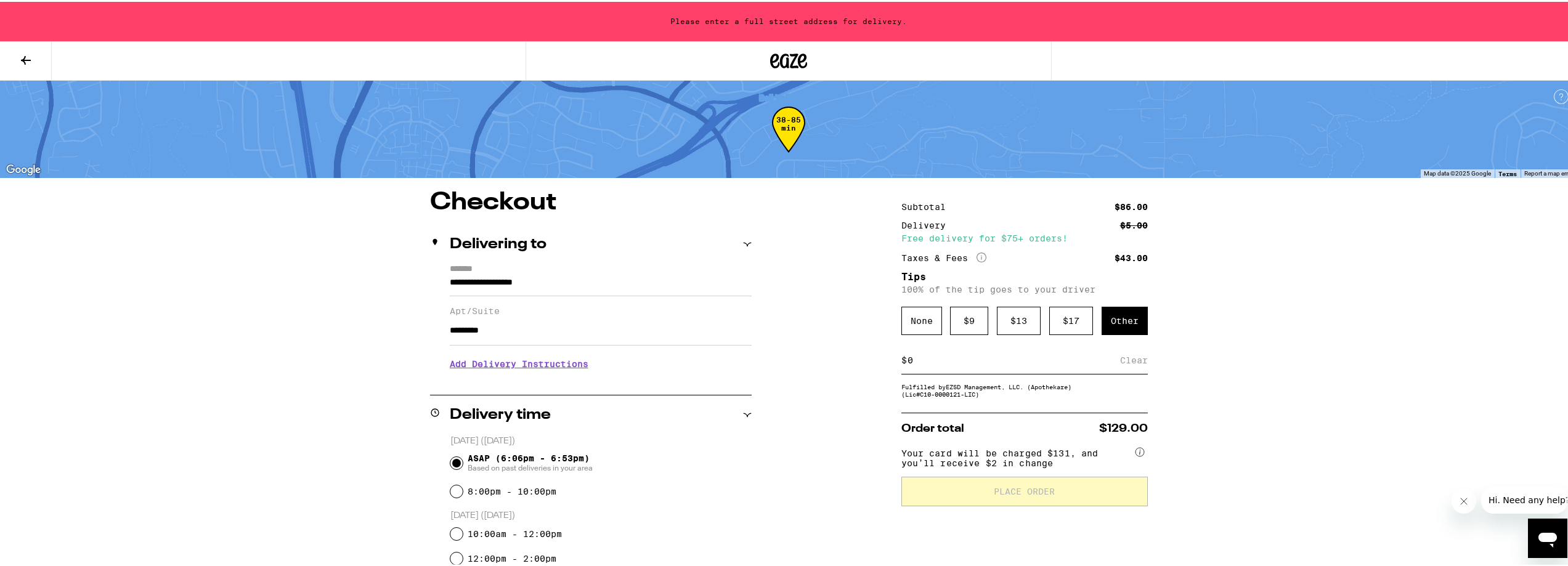
click at [633, 271] on label "*******" at bounding box center [600, 268] width 302 height 11
click at [633, 274] on input "**********" at bounding box center [600, 284] width 302 height 21
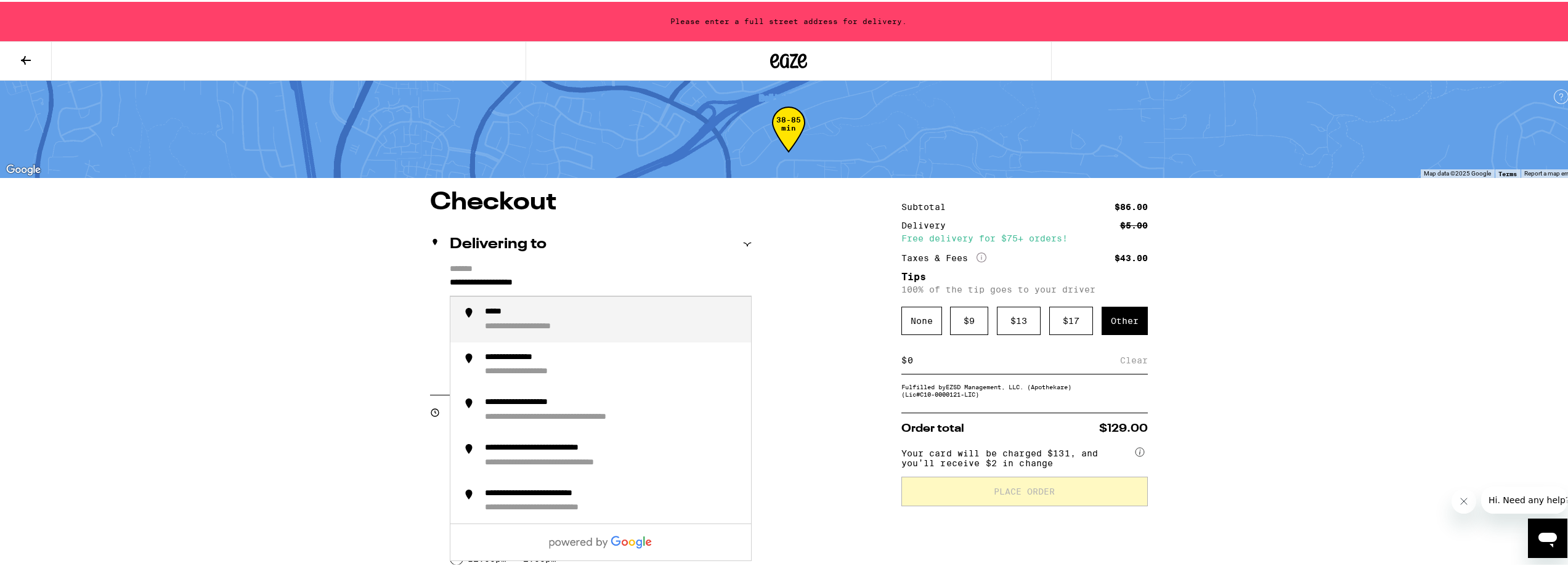
click at [551, 288] on input "**********" at bounding box center [600, 284] width 302 height 21
click at [613, 315] on div "**********" at bounding box center [613, 317] width 256 height 26
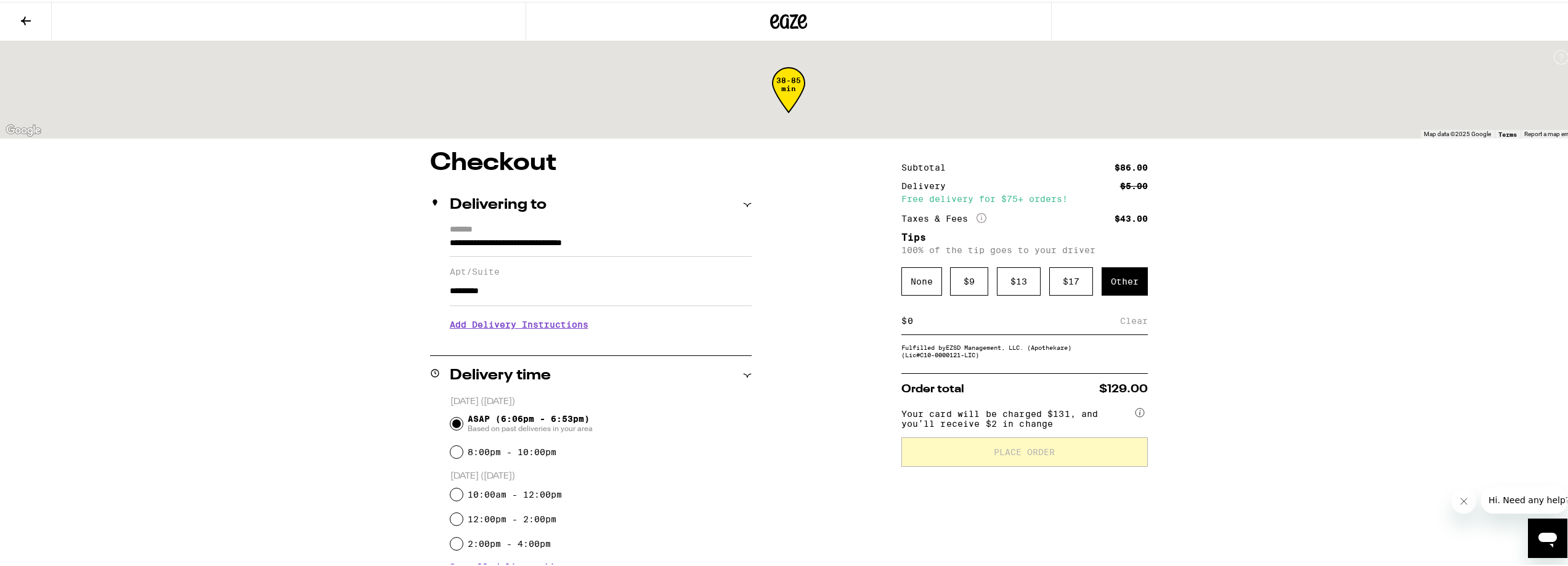
type input "**********"
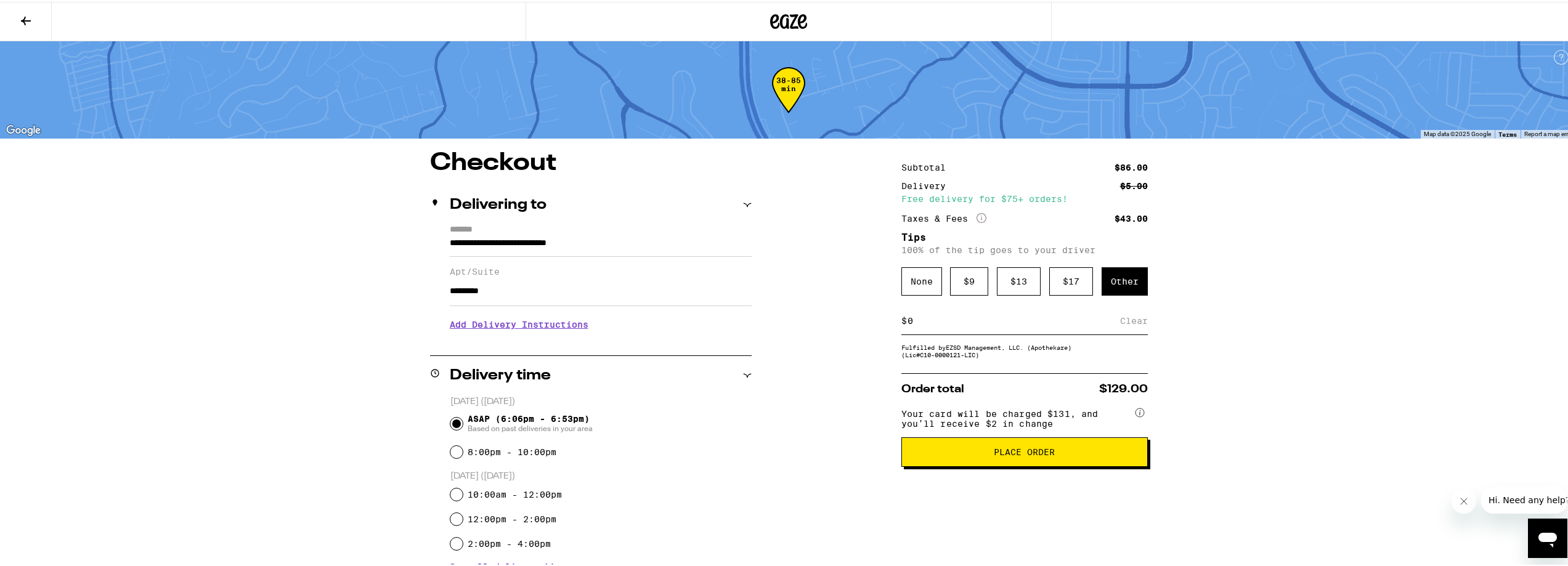
click at [827, 317] on div "**********" at bounding box center [788, 546] width 887 height 793
click at [1014, 446] on button "Place Order" at bounding box center [1024, 450] width 246 height 30
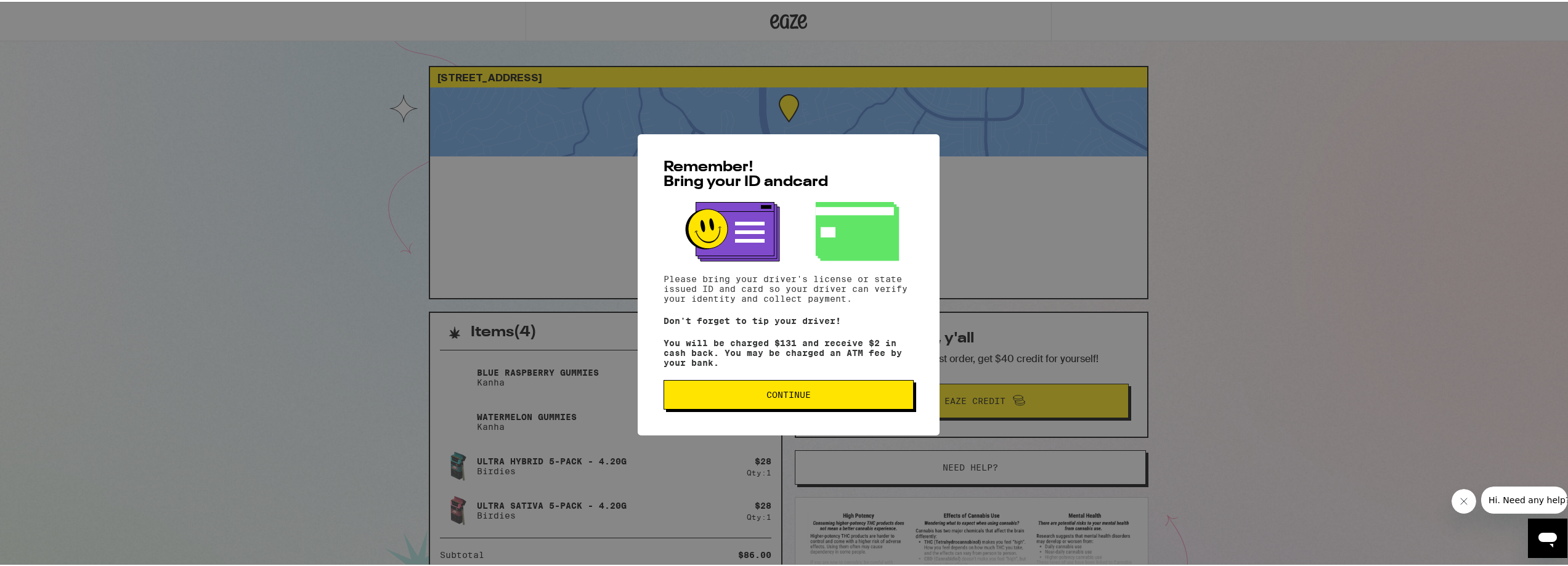
click at [813, 397] on span "Continue" at bounding box center [788, 393] width 229 height 9
